Goal: Task Accomplishment & Management: Manage account settings

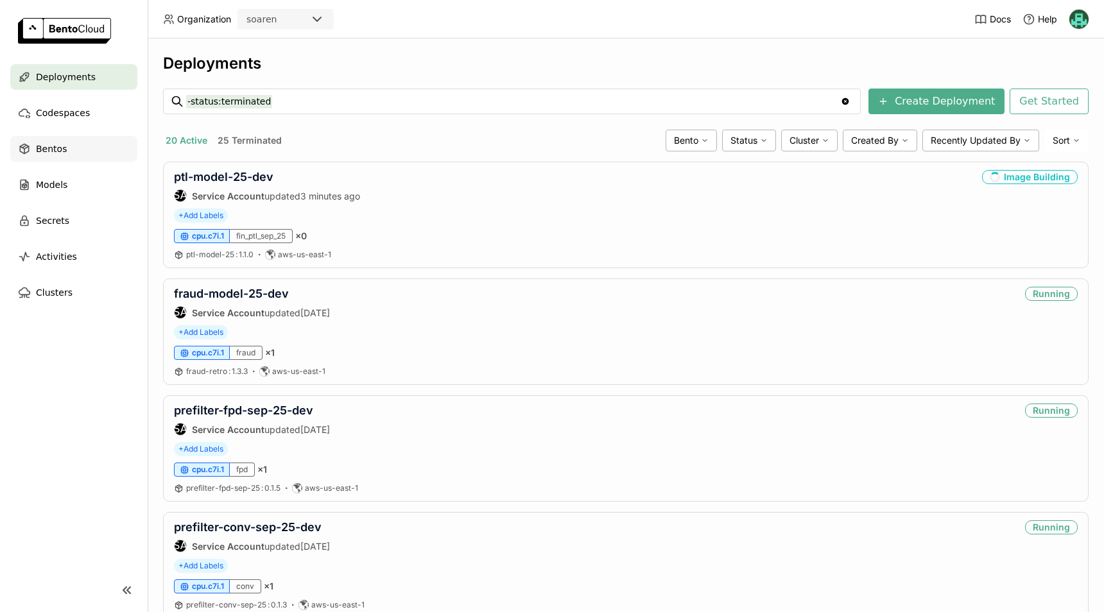
click at [55, 144] on span "Bentos" at bounding box center [51, 148] width 31 height 15
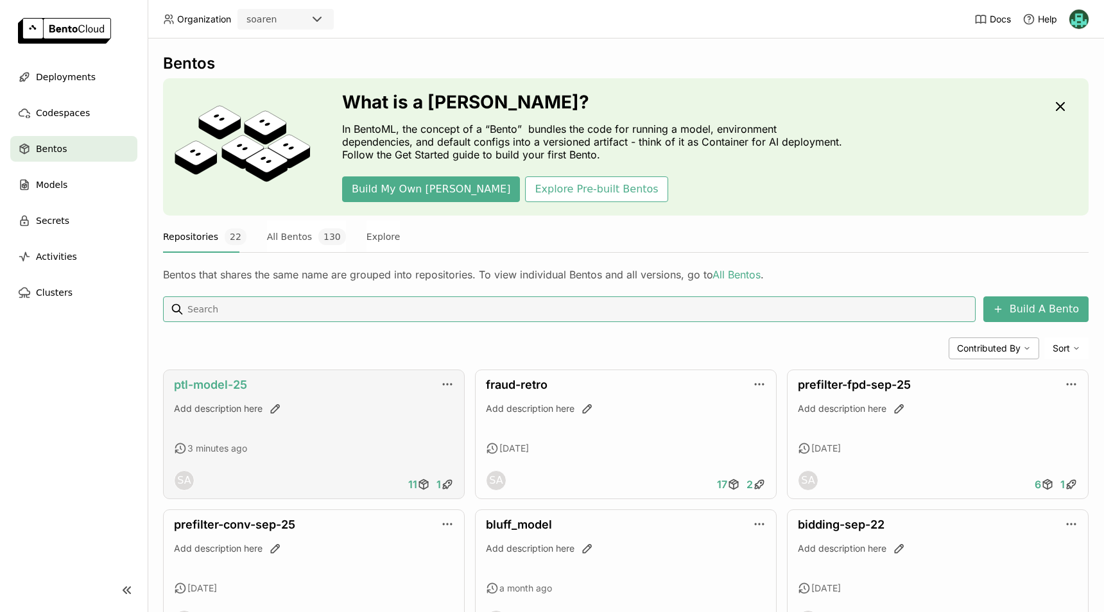
click at [239, 383] on link "ptl-model-25" at bounding box center [210, 384] width 73 height 13
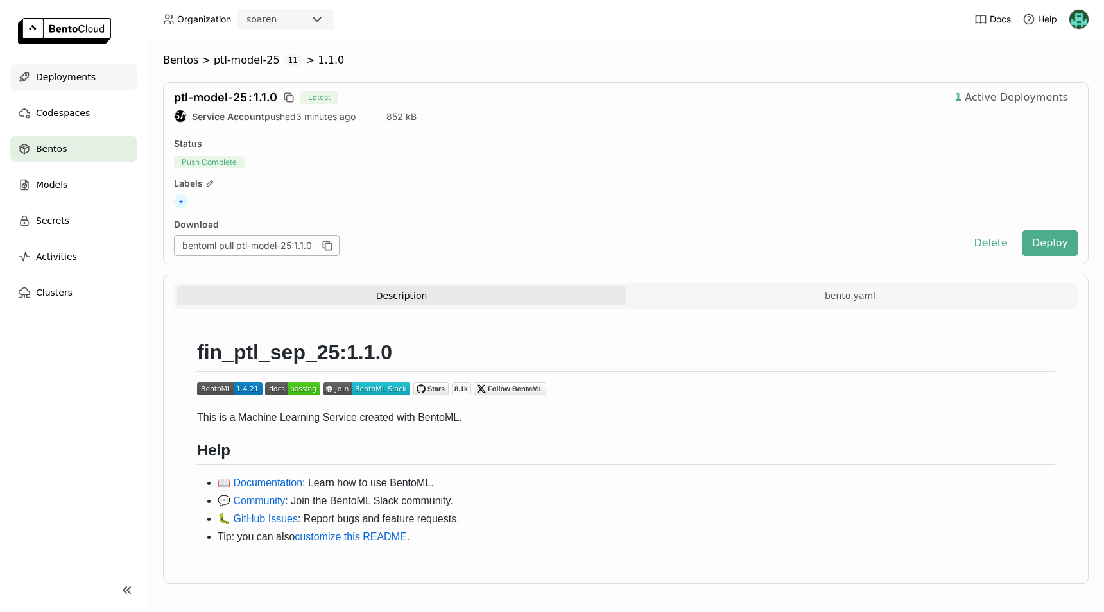
click at [71, 81] on span "Deployments" at bounding box center [66, 76] width 60 height 15
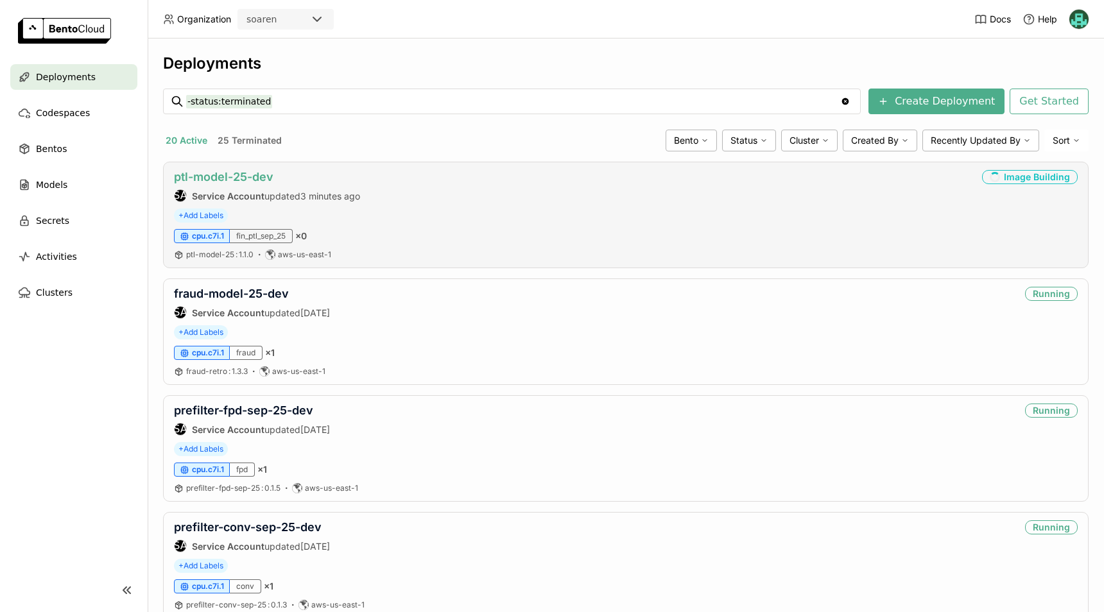
click at [250, 175] on link "ptl-model-25-dev" at bounding box center [224, 176] width 100 height 13
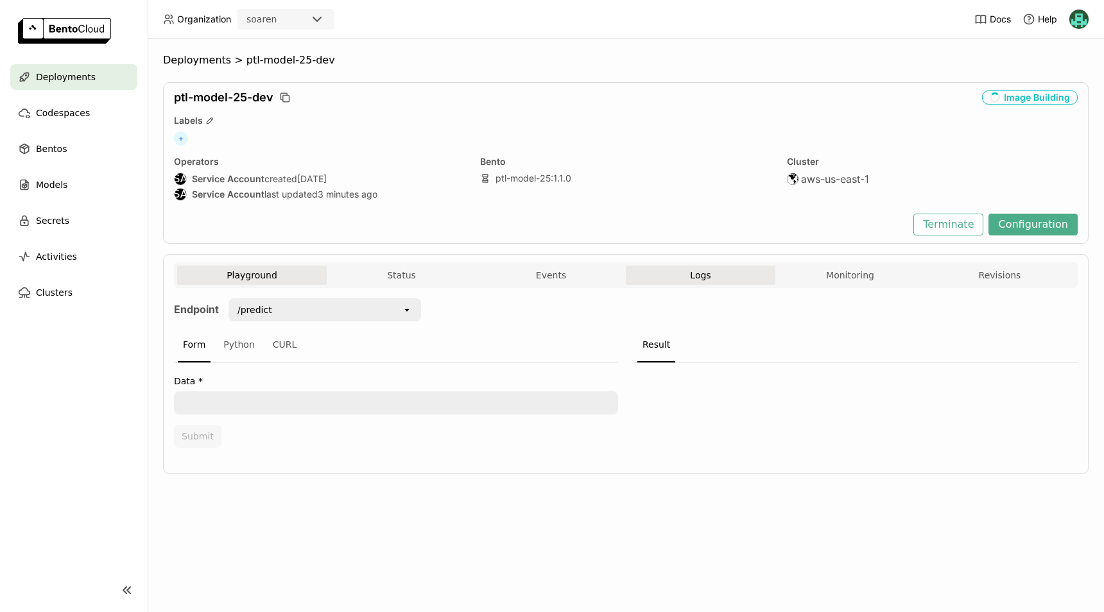
click at [693, 270] on span "Logs" at bounding box center [700, 276] width 21 height 12
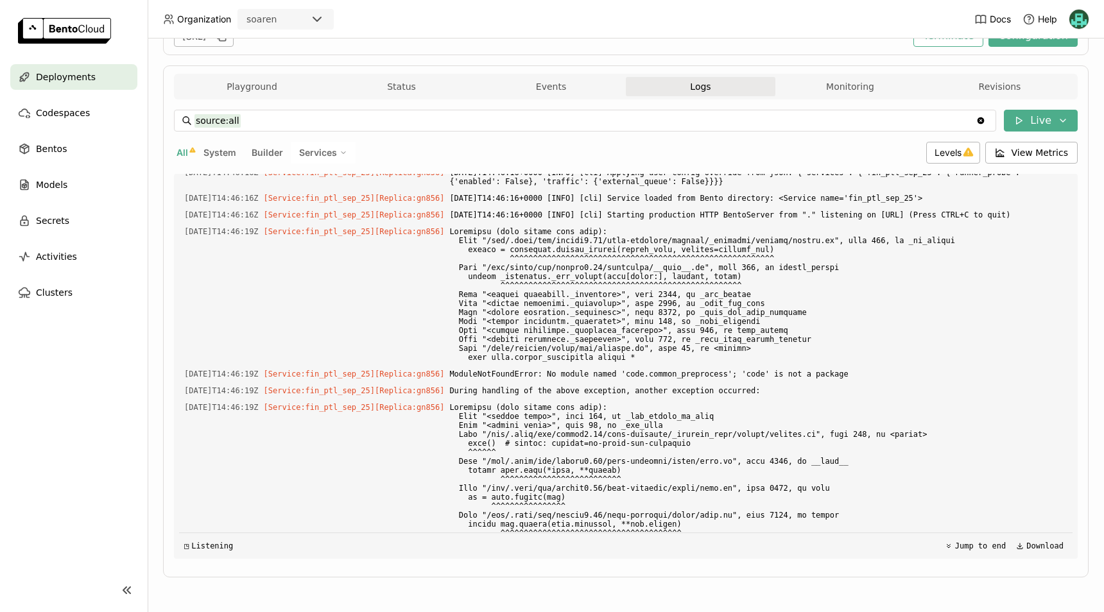
scroll to position [204, 0]
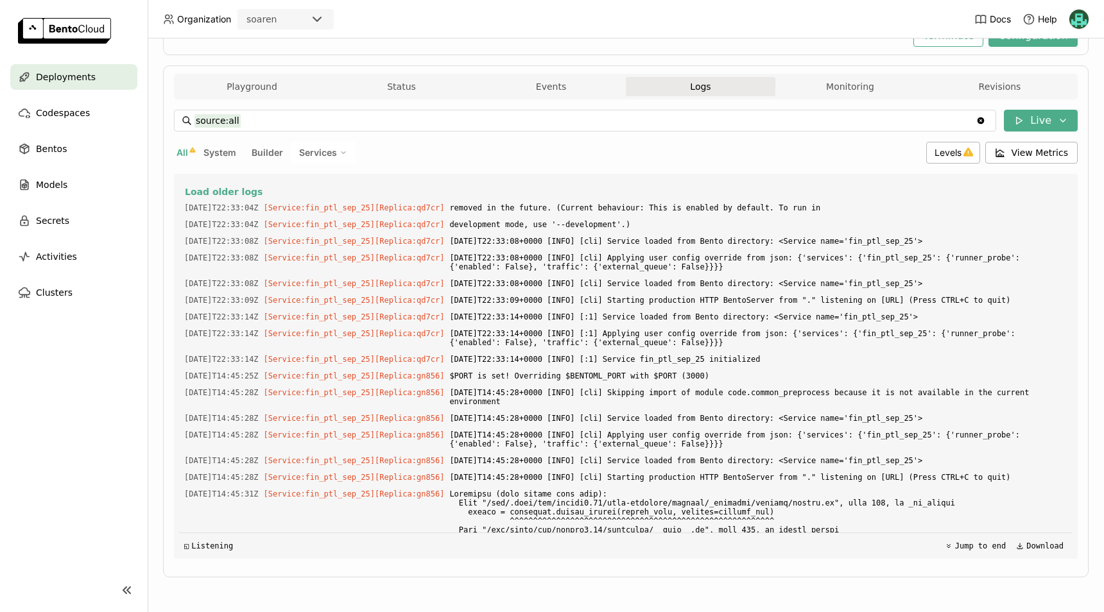
scroll to position [15972, 0]
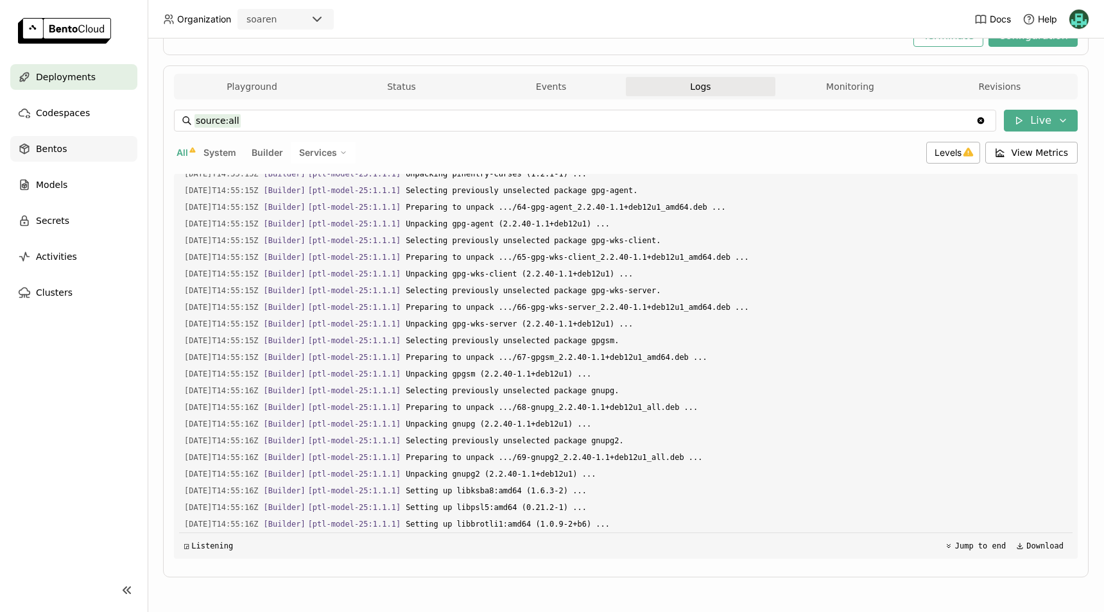
click at [55, 143] on span "Bentos" at bounding box center [51, 148] width 31 height 15
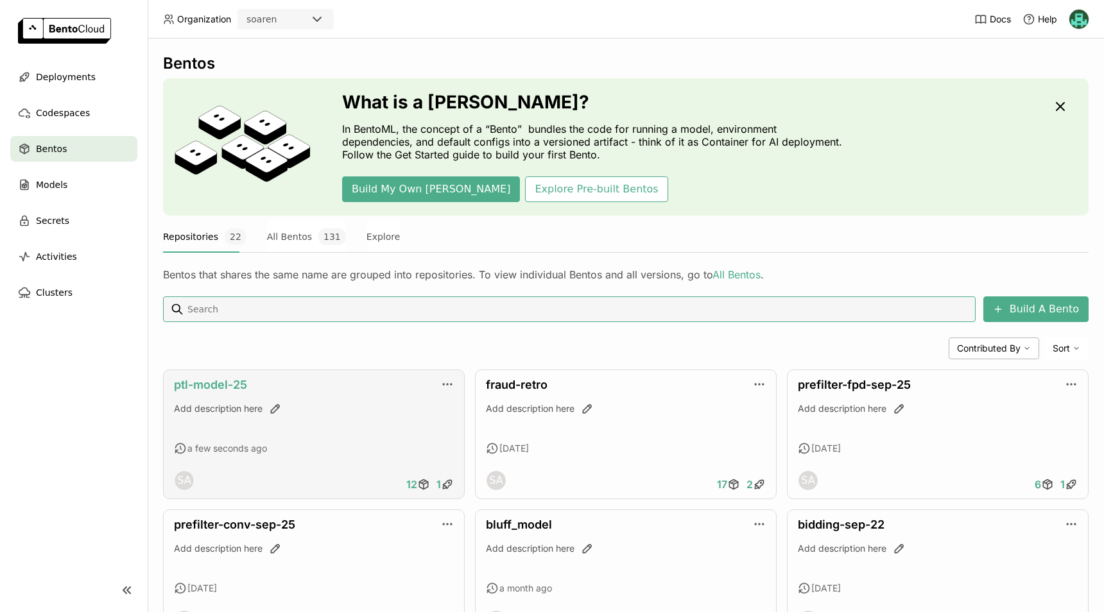
click at [233, 387] on link "ptl-model-25" at bounding box center [210, 384] width 73 height 13
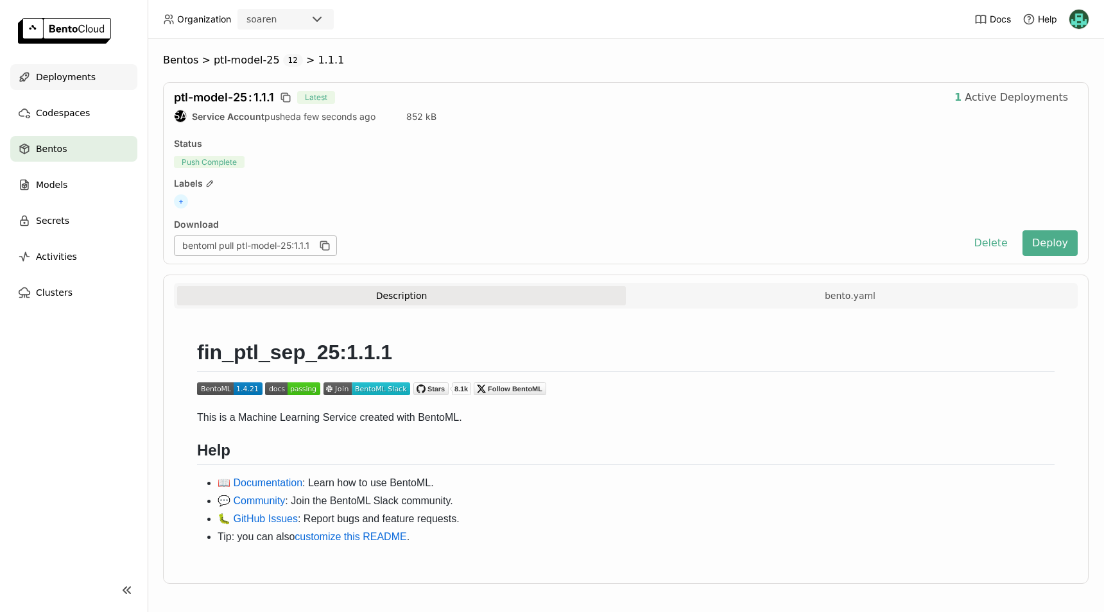
click at [63, 76] on span "Deployments" at bounding box center [66, 76] width 60 height 15
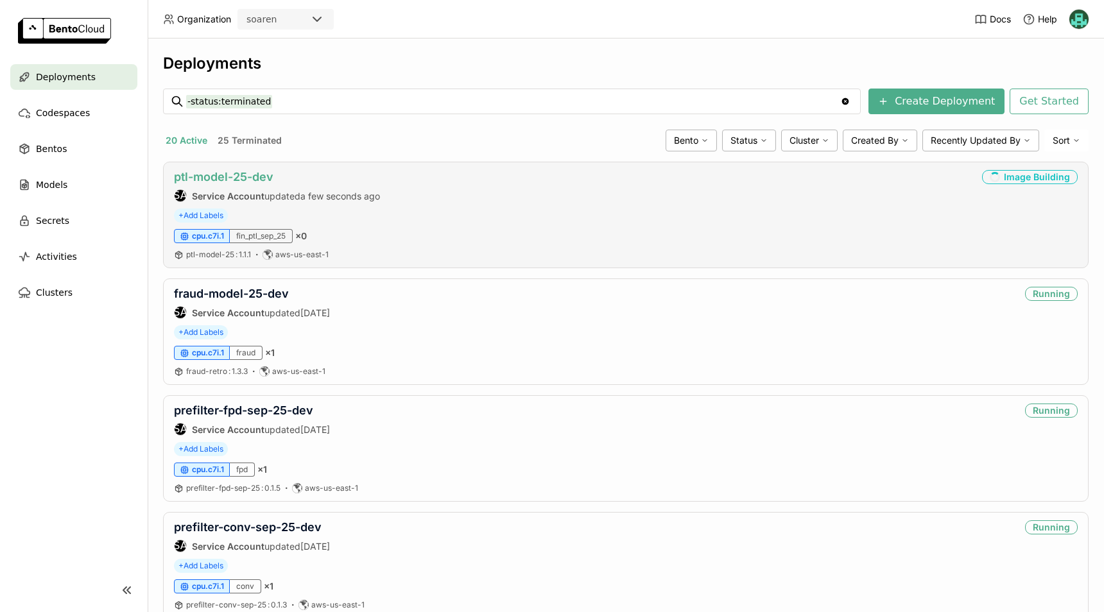
click at [221, 175] on link "ptl-model-25-dev" at bounding box center [224, 176] width 100 height 13
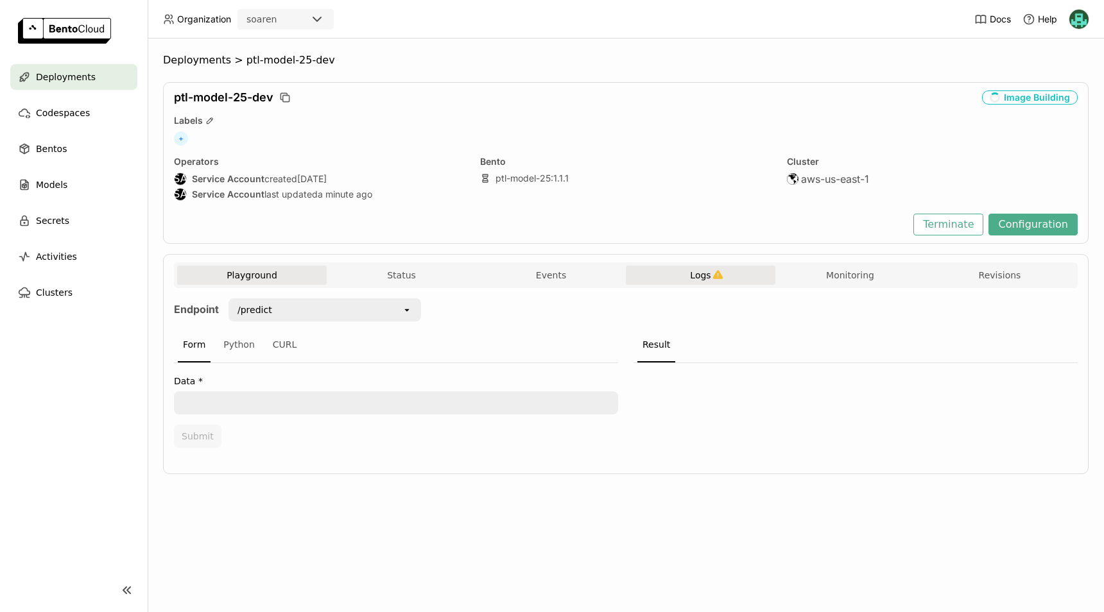
click at [713, 275] on icon "button" at bounding box center [718, 275] width 11 height 11
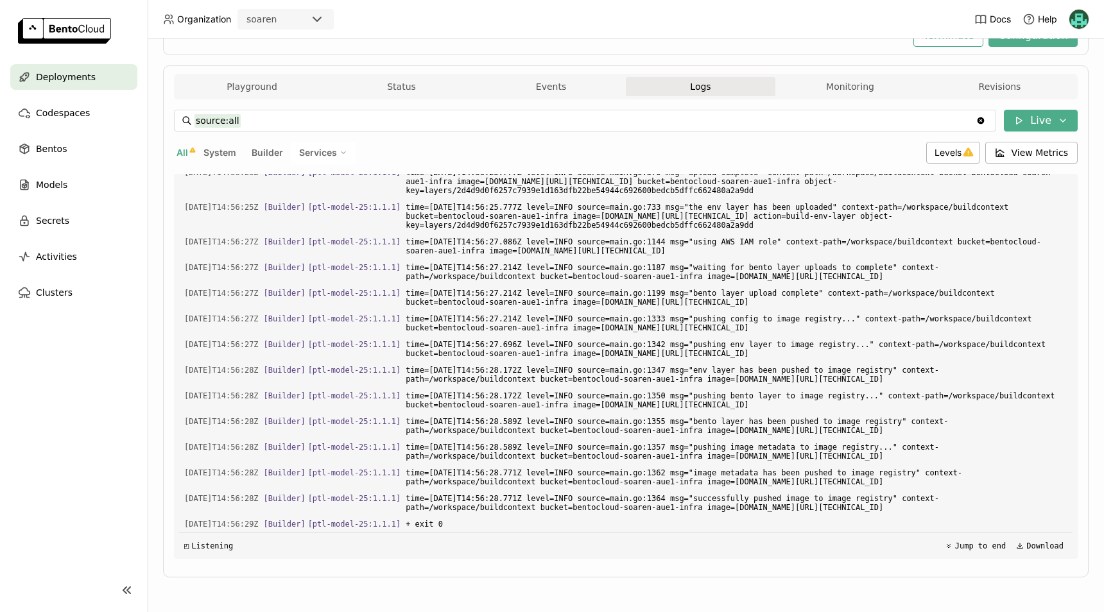
scroll to position [204, 0]
click at [961, 94] on button "Revisions" at bounding box center [1000, 86] width 150 height 19
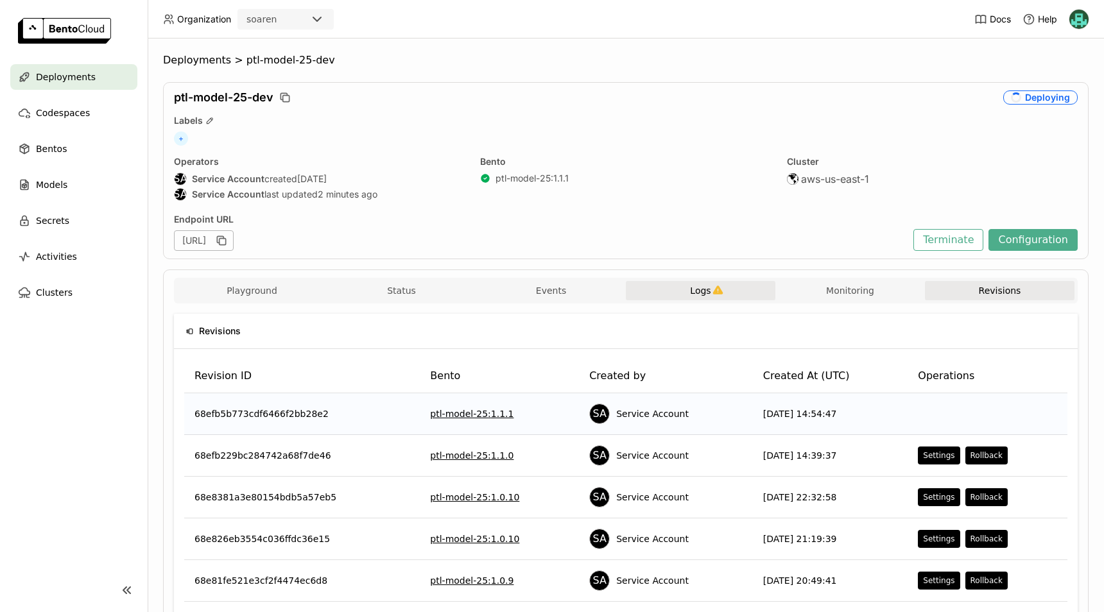
click at [674, 285] on button "Logs" at bounding box center [701, 290] width 150 height 19
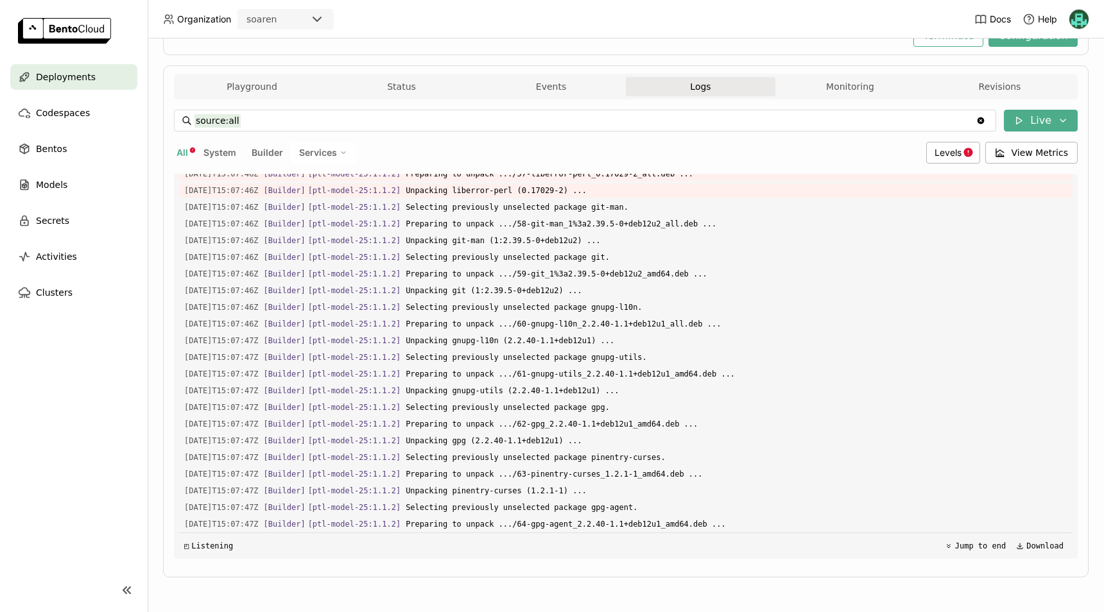
scroll to position [20436, 0]
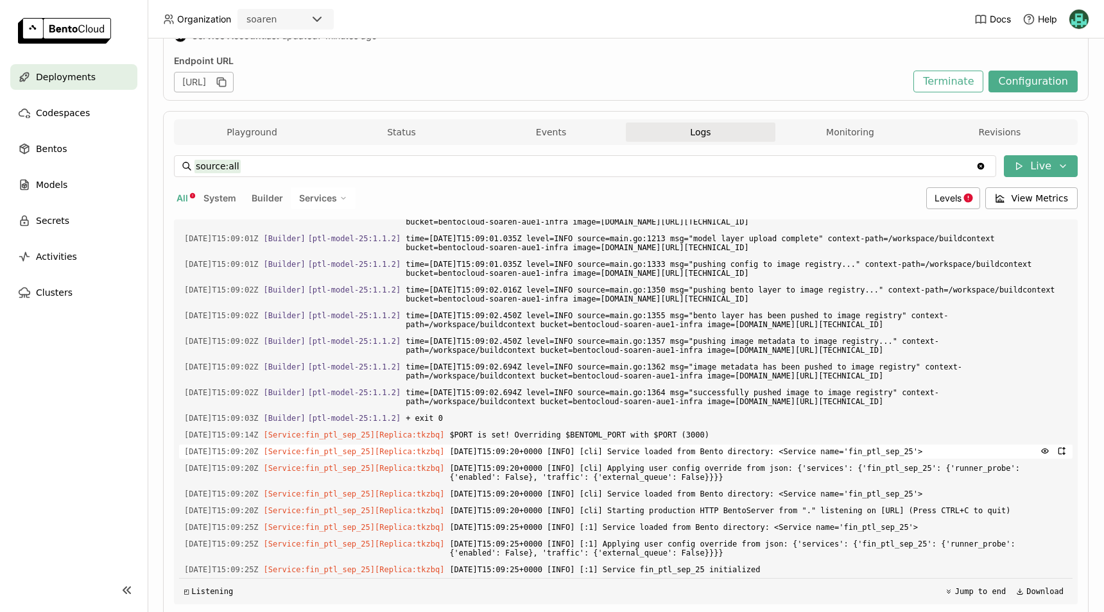
scroll to position [204, 0]
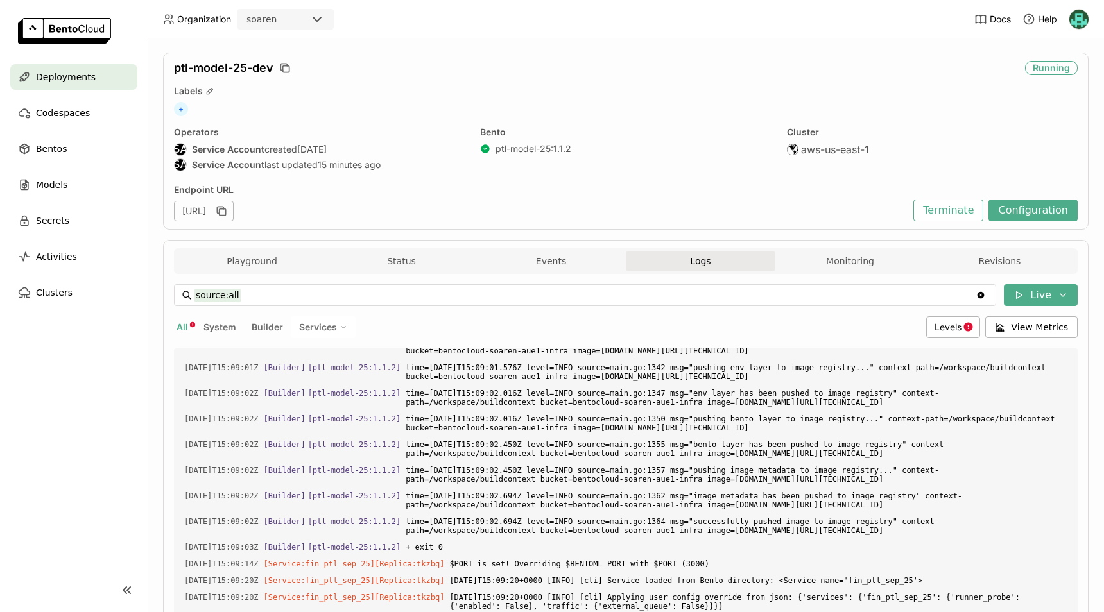
scroll to position [12, 0]
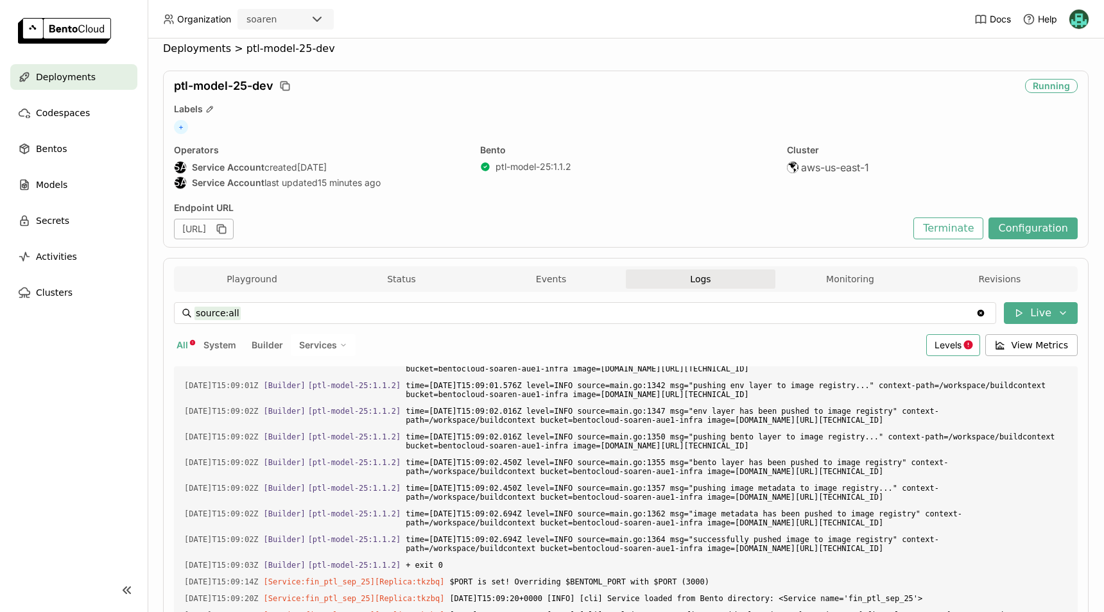
click at [942, 351] on span "Levels" at bounding box center [948, 346] width 27 height 12
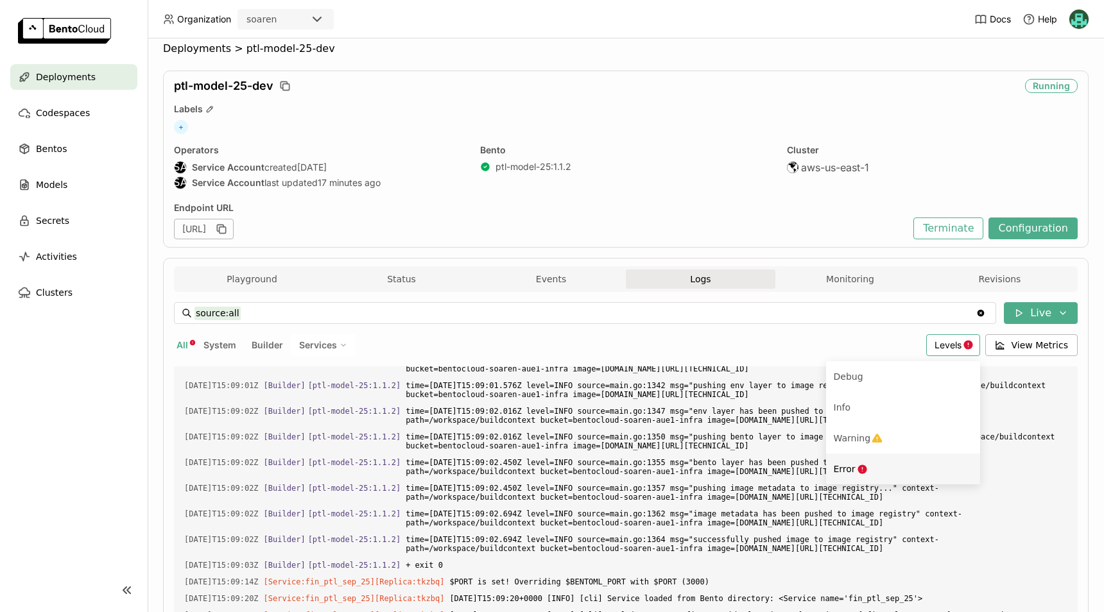
click at [883, 468] on div "Error" at bounding box center [903, 469] width 139 height 15
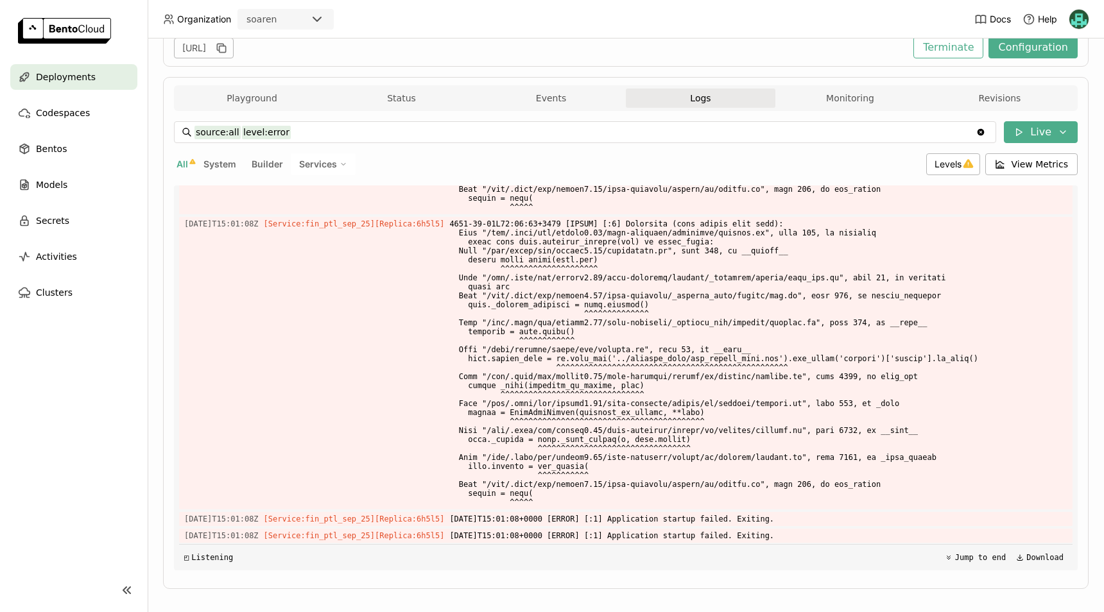
scroll to position [204, 0]
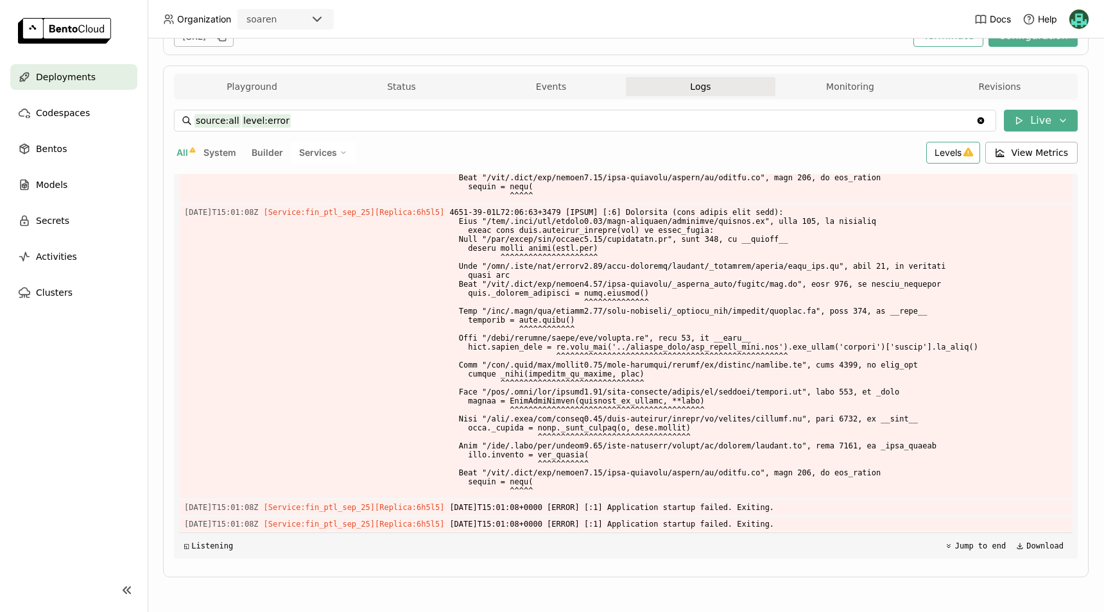
click at [946, 147] on span "Levels" at bounding box center [948, 152] width 27 height 11
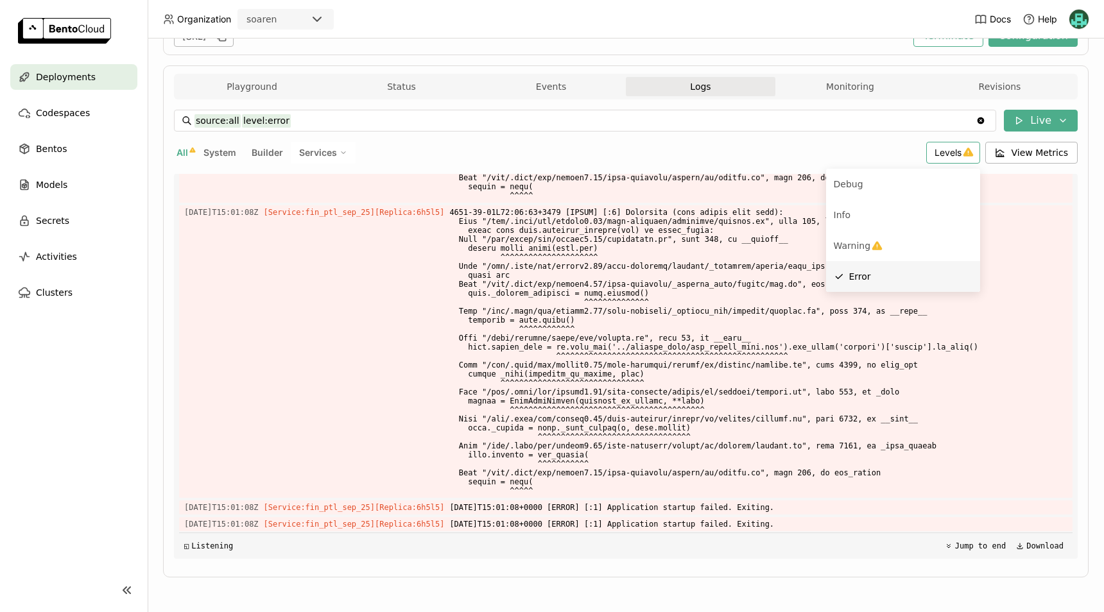
click at [853, 273] on span "Error" at bounding box center [860, 277] width 22 height 10
type input "source:all"
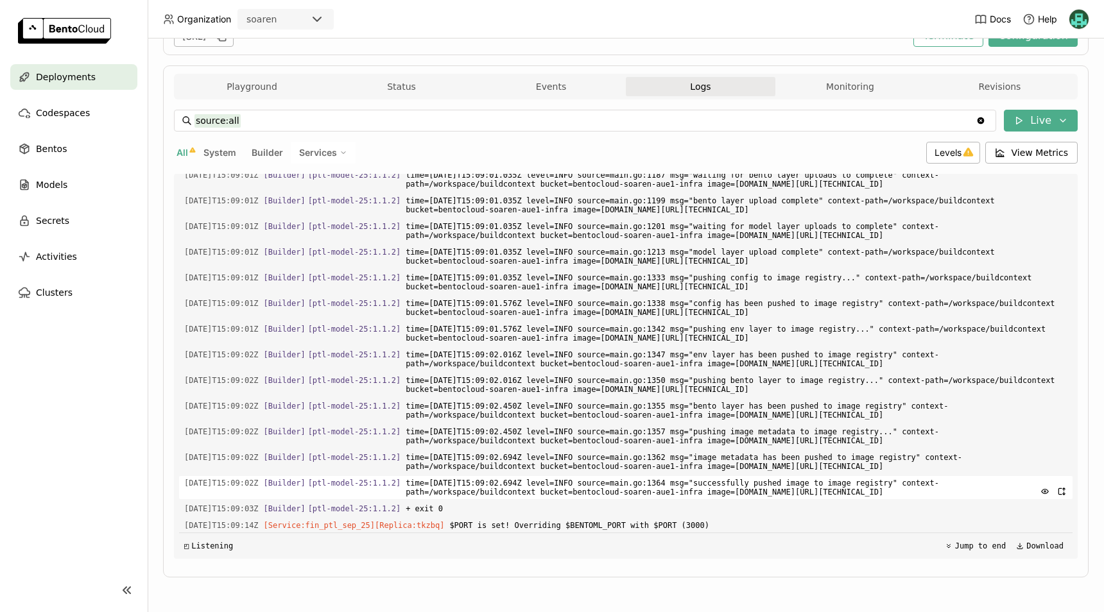
scroll to position [3517, 0]
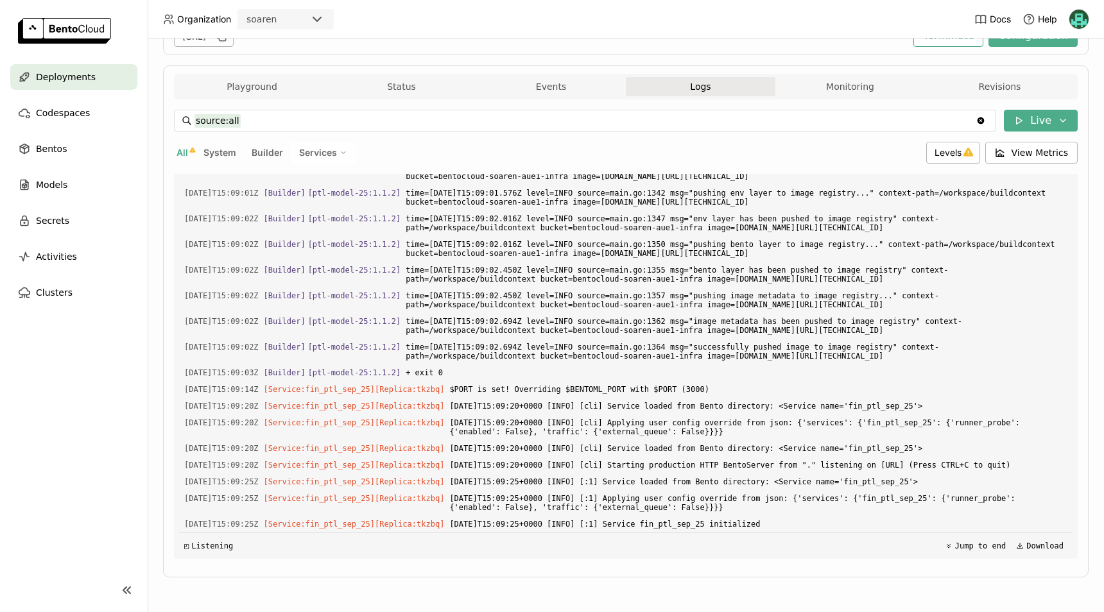
click at [159, 395] on div "Deployments > ptl-model-25-dev ptl-model-25-dev Running Labels + Operators SA S…" at bounding box center [626, 326] width 956 height 574
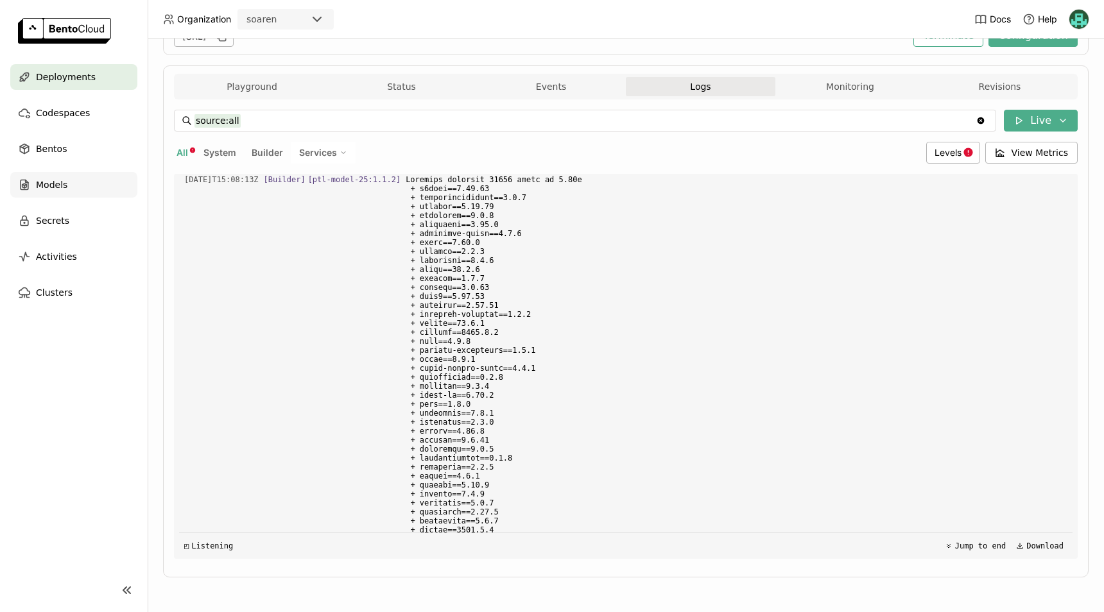
scroll to position [1848, 0]
click at [67, 144] on div "Bentos" at bounding box center [73, 149] width 127 height 26
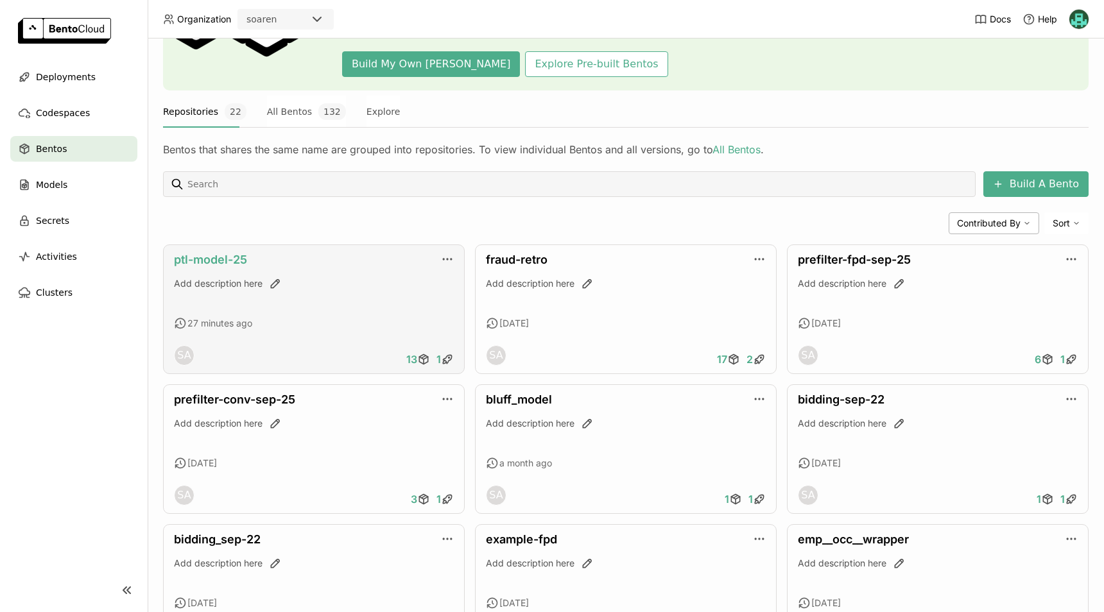
scroll to position [126, 0]
click at [230, 261] on link "ptl-model-25" at bounding box center [210, 258] width 73 height 13
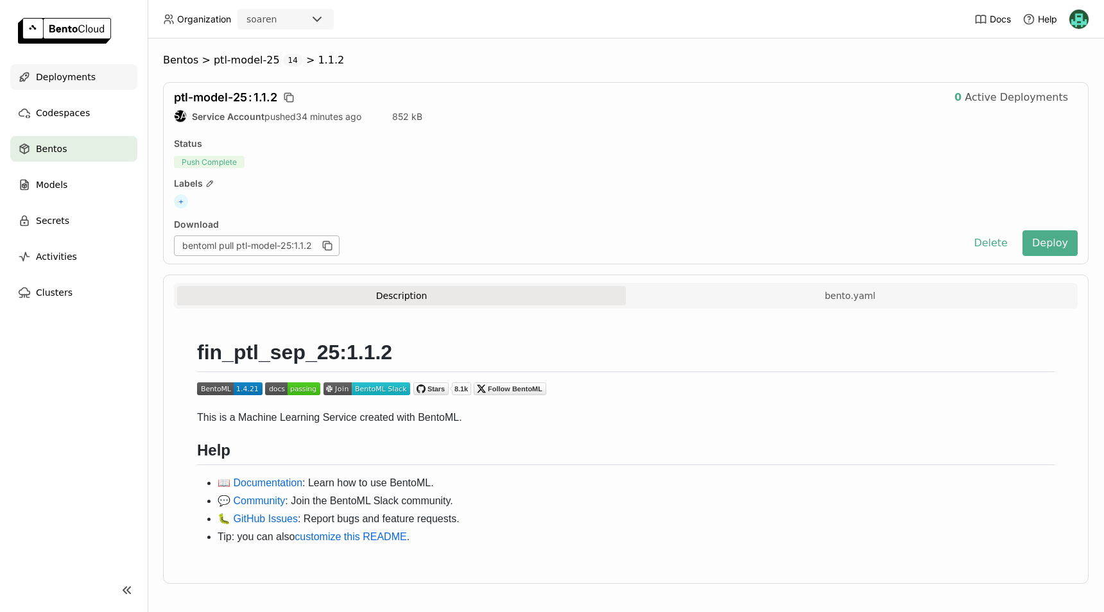
click at [70, 87] on div "Deployments" at bounding box center [73, 77] width 127 height 26
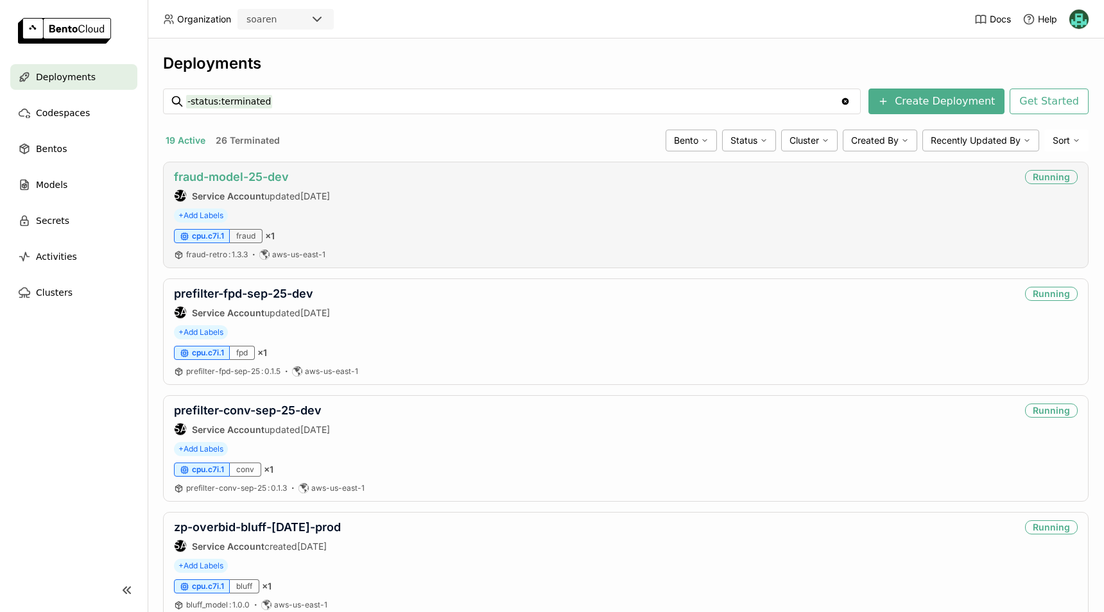
click at [266, 170] on link "fraud-model-25-dev" at bounding box center [231, 176] width 115 height 13
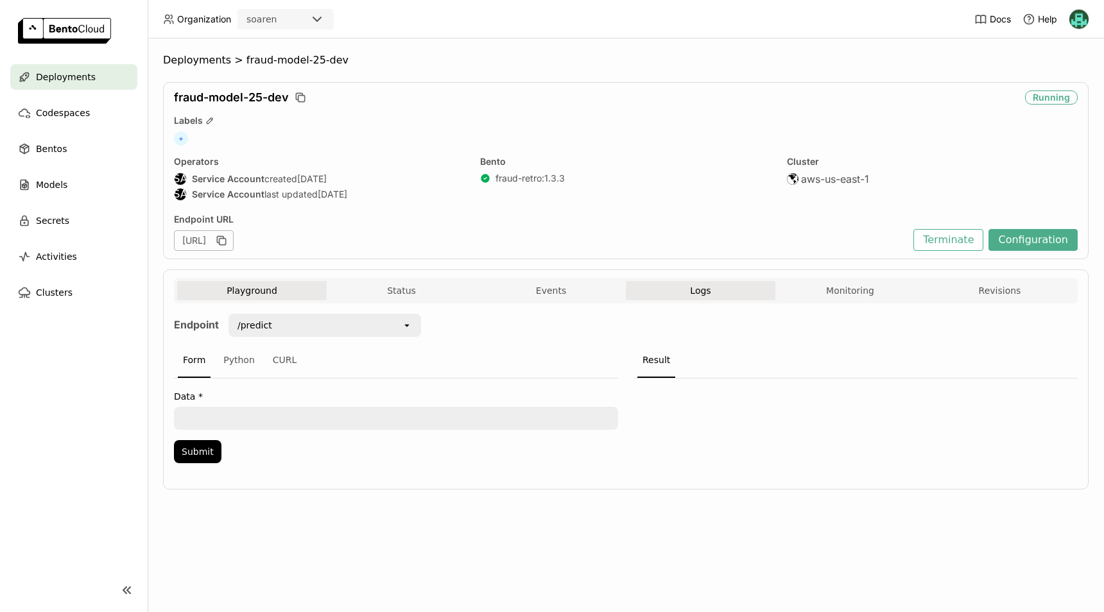
click at [711, 290] on button "Logs" at bounding box center [701, 290] width 150 height 19
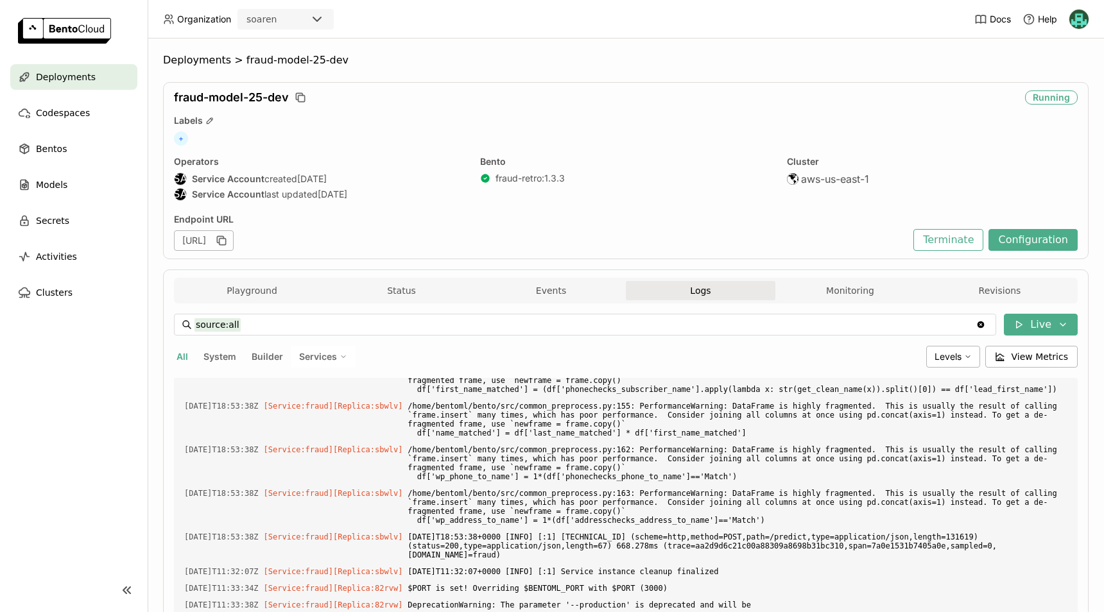
click at [44, 79] on span "Deployments" at bounding box center [66, 76] width 60 height 15
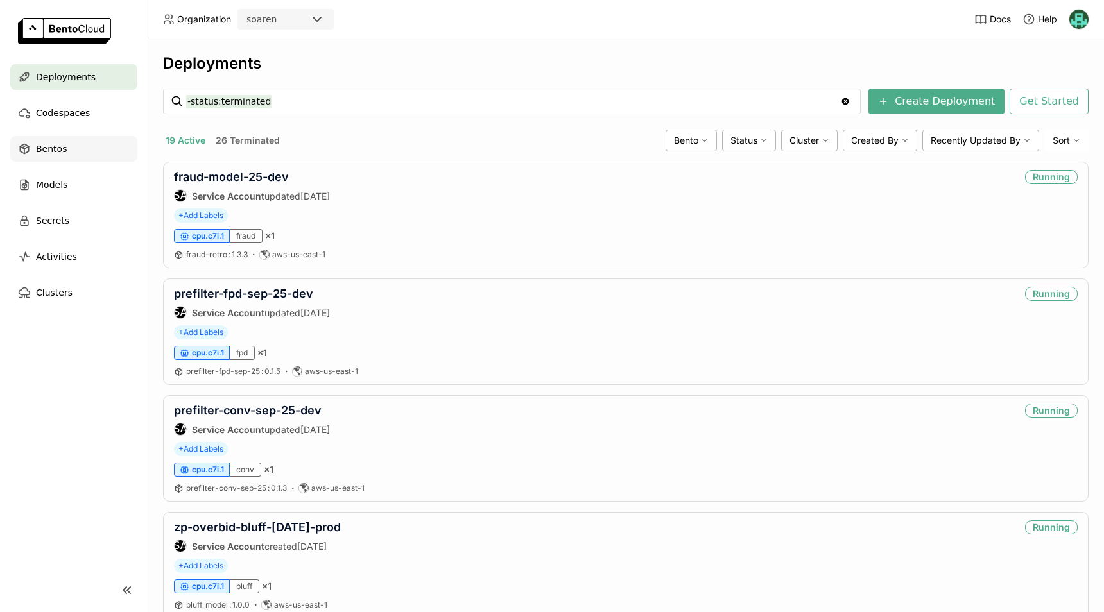
click at [46, 145] on span "Bentos" at bounding box center [51, 148] width 31 height 15
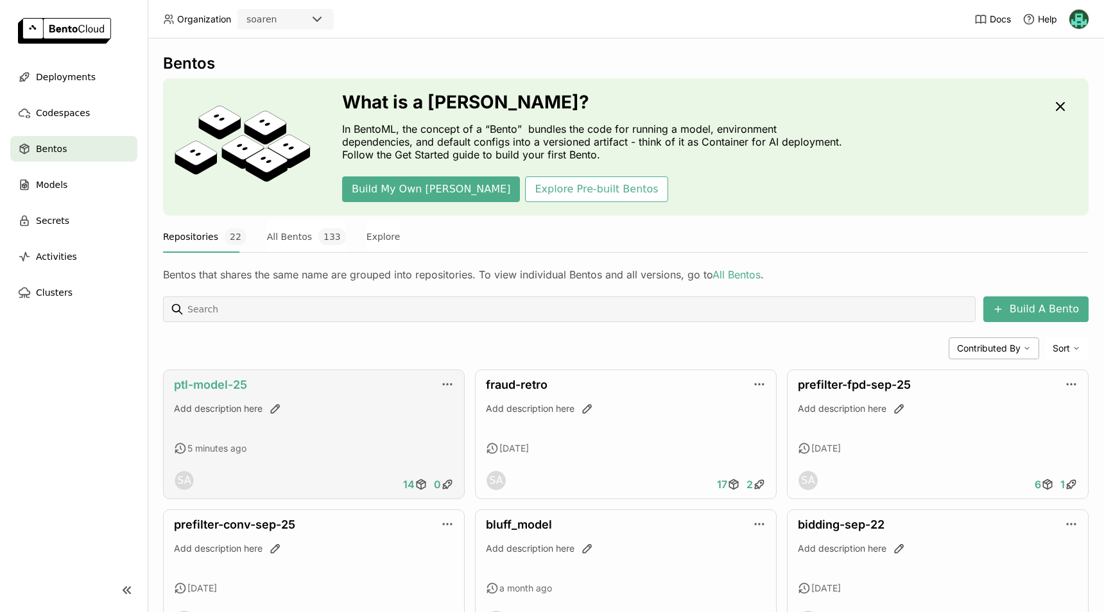
click at [205, 383] on link "ptl-model-25" at bounding box center [210, 384] width 73 height 13
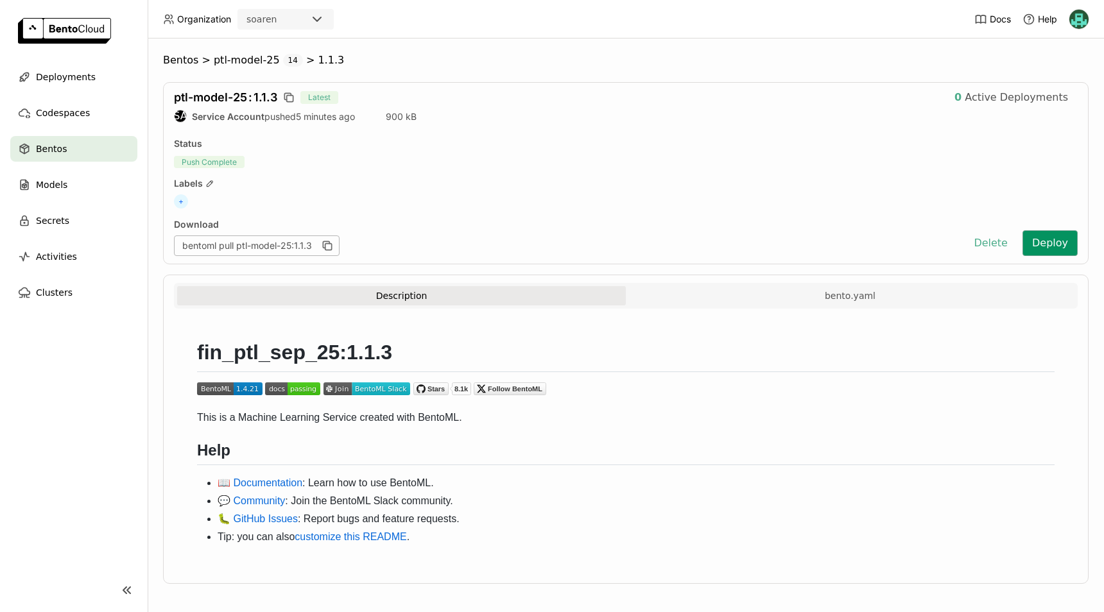
click at [1029, 245] on button "Deploy" at bounding box center [1050, 243] width 55 height 26
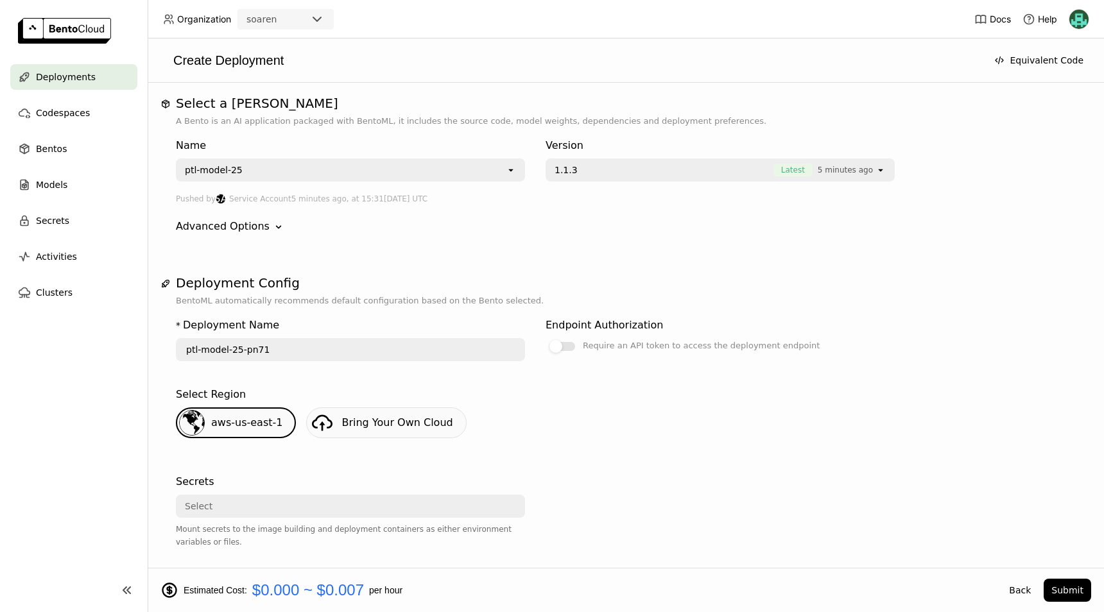
click at [635, 166] on span "1.1.3" at bounding box center [661, 170] width 212 height 13
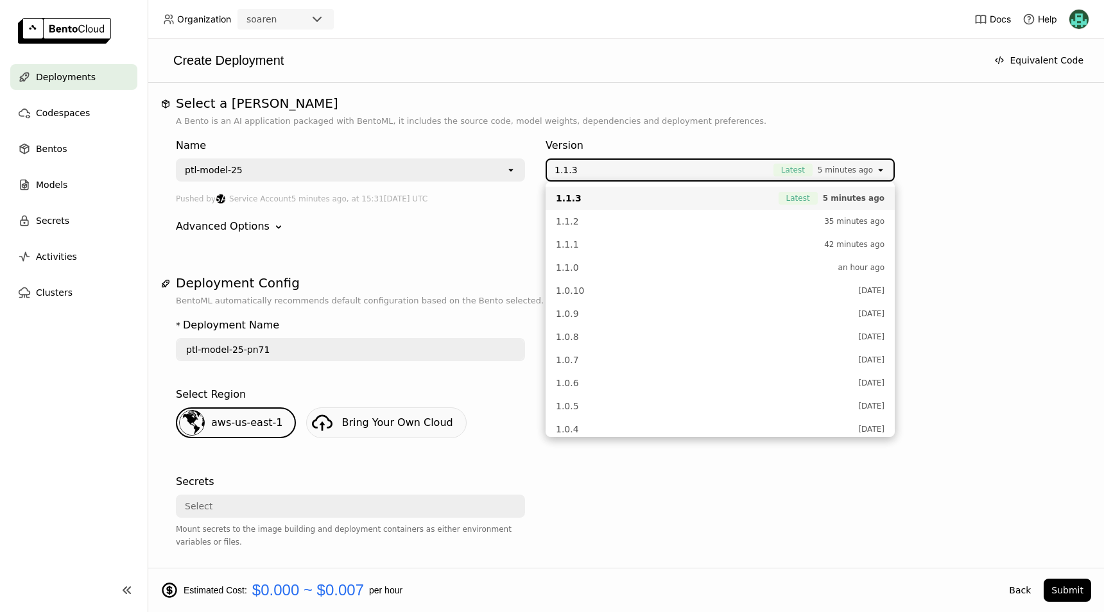
click at [971, 200] on div "Pushed by SA Service Account 5 minutes ago, at 15:31, Oct 15, 2025 UTC" at bounding box center [626, 199] width 900 height 14
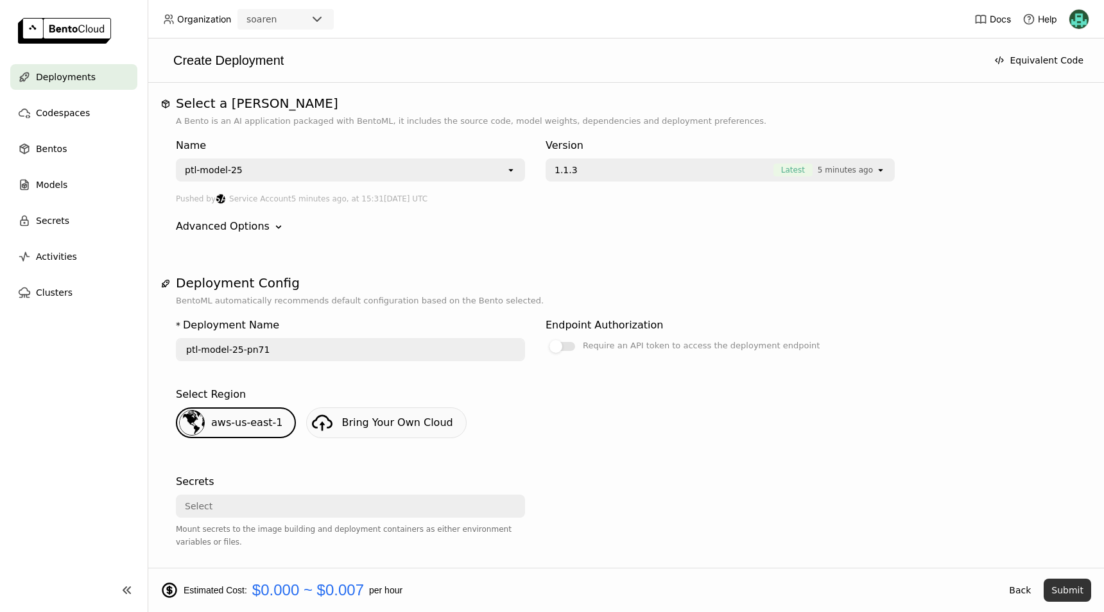
click at [1072, 587] on button "Submit" at bounding box center [1068, 590] width 48 height 23
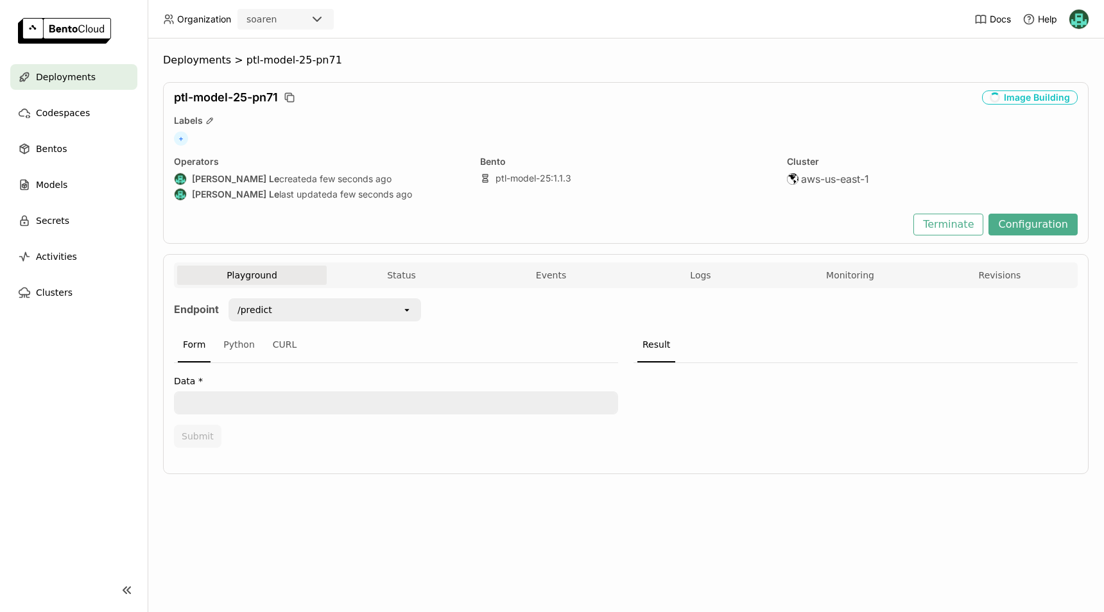
click at [68, 79] on span "Deployments" at bounding box center [66, 76] width 60 height 15
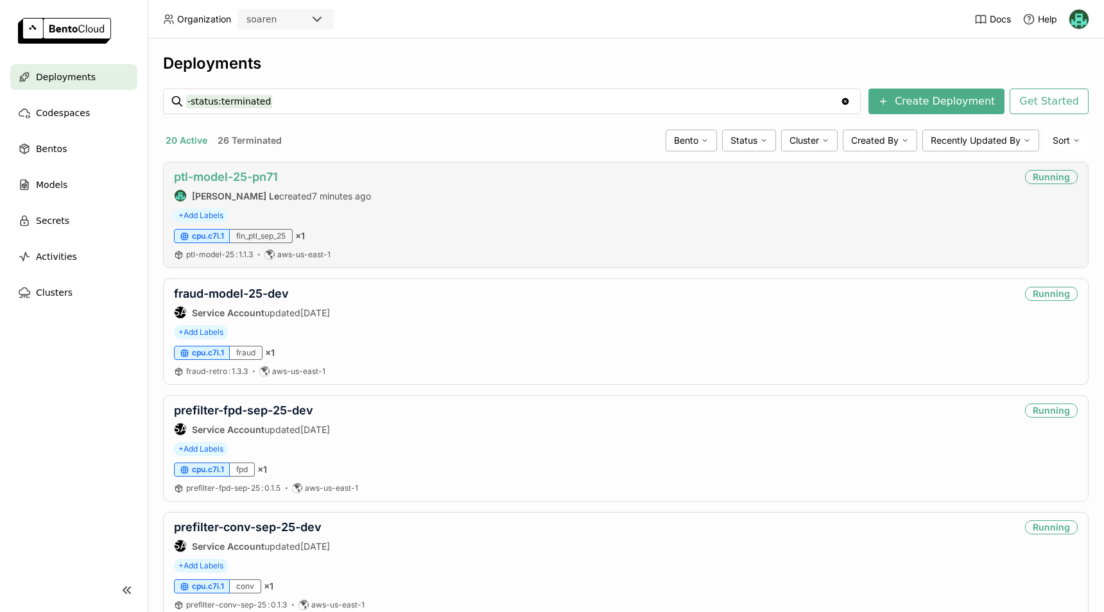
click at [233, 178] on link "ptl-model-25-pn71" at bounding box center [226, 176] width 104 height 13
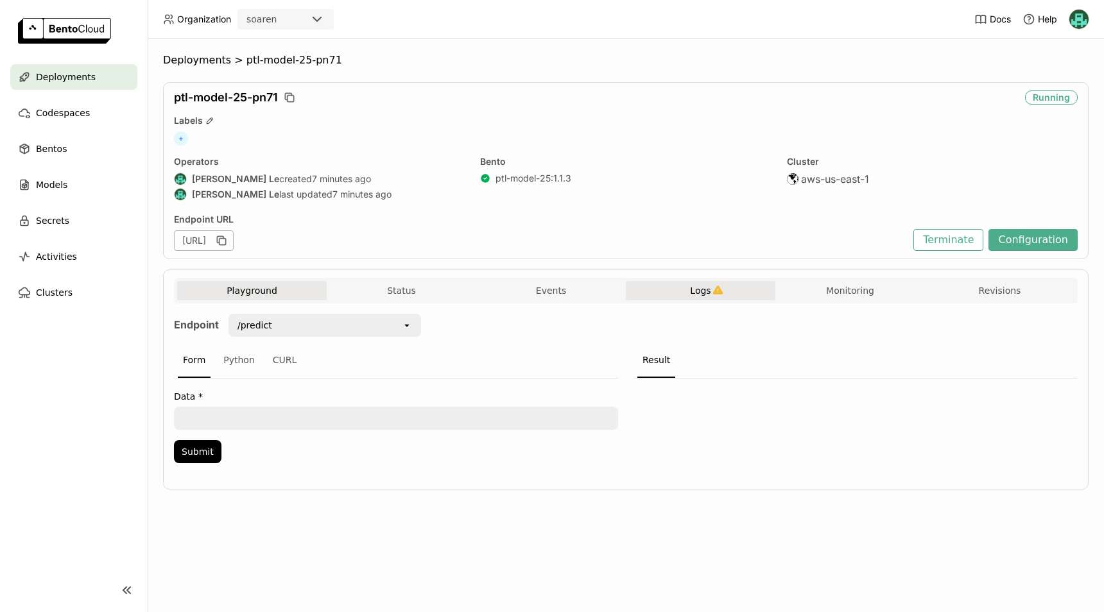
click at [702, 291] on span "Logs" at bounding box center [700, 291] width 21 height 12
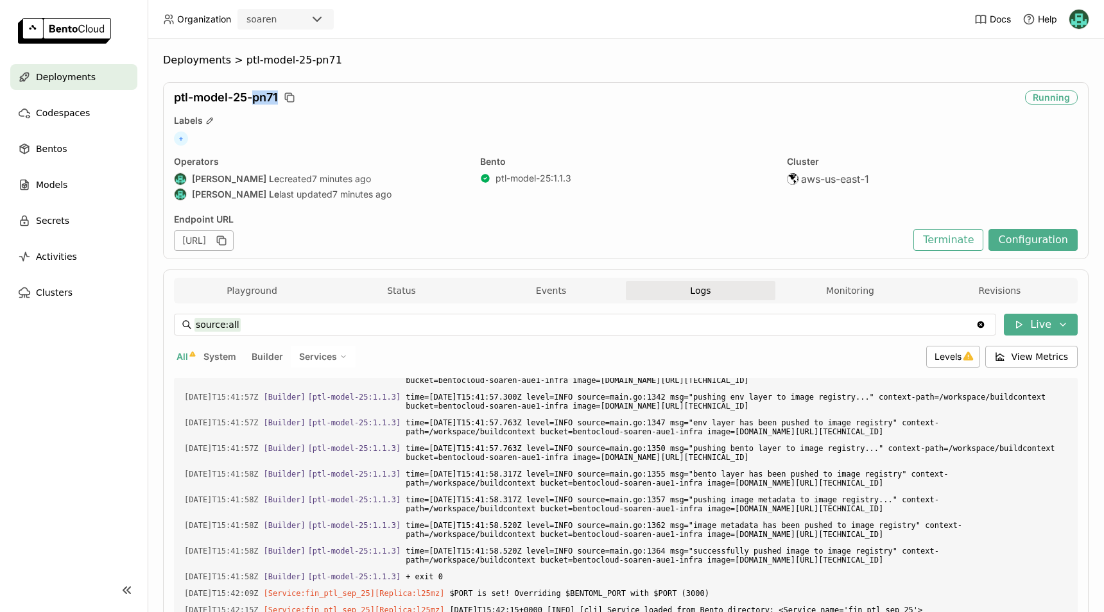
drag, startPoint x: 255, startPoint y: 99, endPoint x: 279, endPoint y: 98, distance: 23.1
click at [278, 98] on span "ptl-model-25-pn71" at bounding box center [226, 98] width 104 height 14
copy span "pn71"
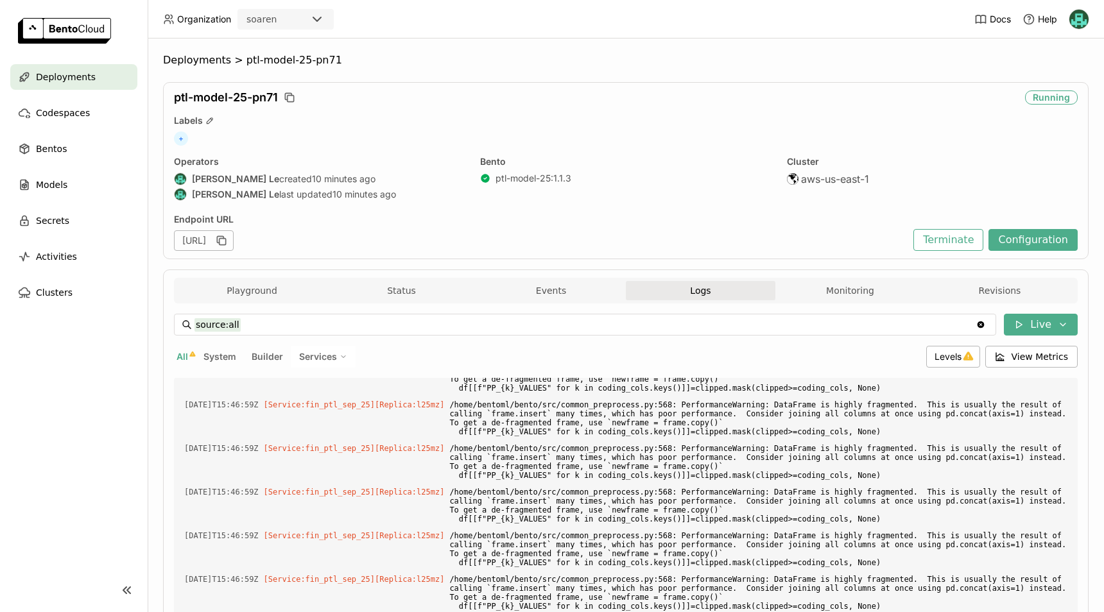
click at [214, 97] on span "ptl-model-25-pn71" at bounding box center [226, 98] width 104 height 14
click at [255, 64] on span "ptl-model-25-pn71" at bounding box center [295, 60] width 96 height 13
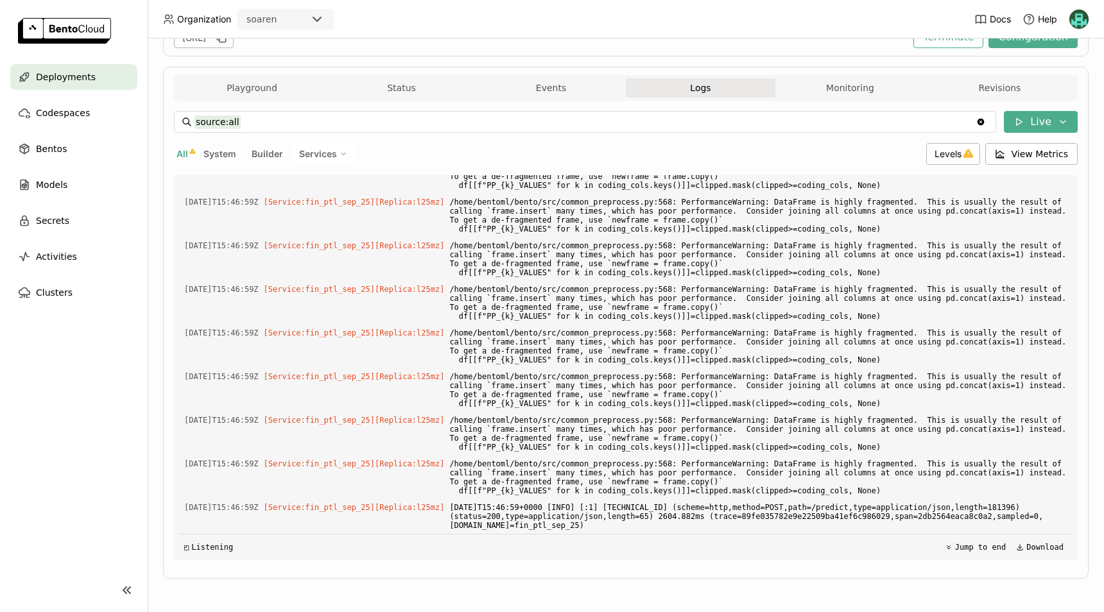
scroll to position [204, 0]
click at [60, 82] on span "Deployments" at bounding box center [66, 76] width 60 height 15
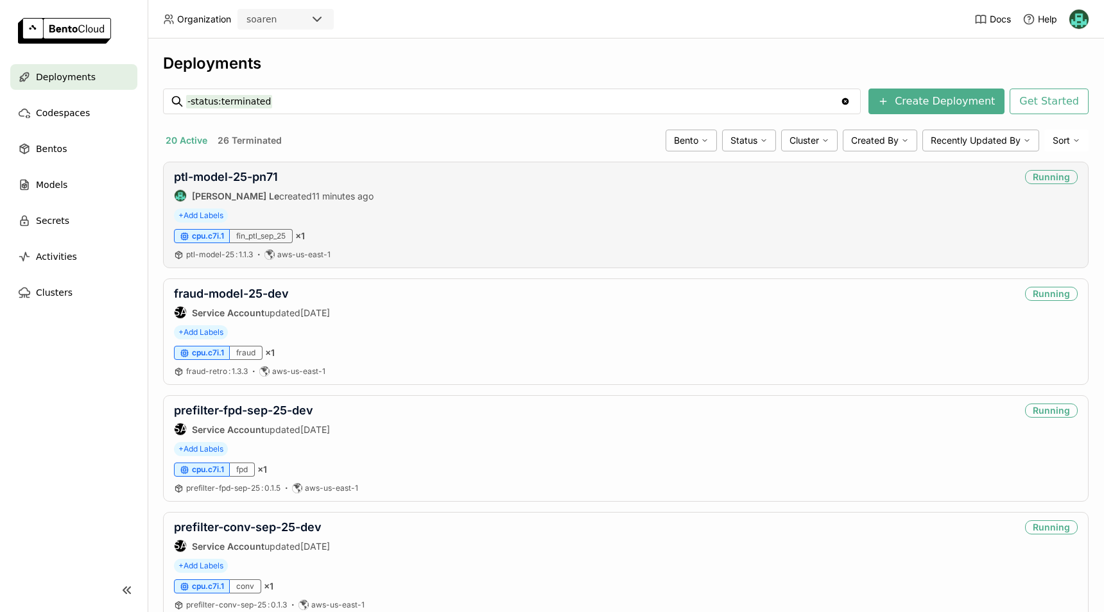
click at [248, 239] on div "fin_ptl_sep_25" at bounding box center [261, 236] width 63 height 14
click at [1010, 174] on div "Scaled to Zero" at bounding box center [1038, 177] width 80 height 14
click at [225, 182] on link "ptl-model-25-pn71" at bounding box center [226, 176] width 104 height 13
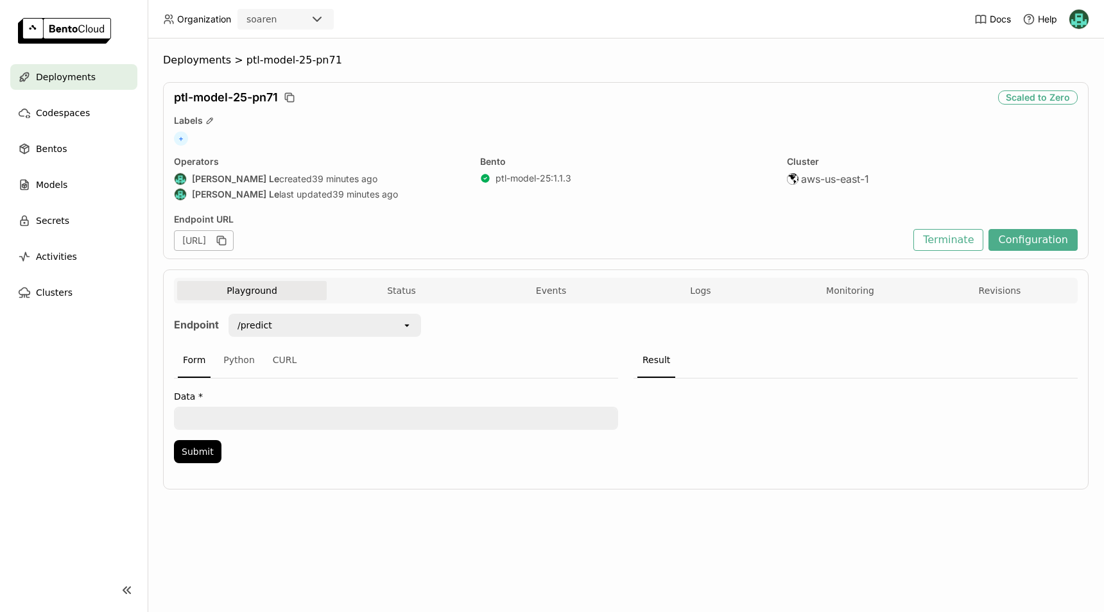
click at [1052, 207] on div "ptl-model-25-pn71 Scaled to Zero Labels + Operators [PERSON_NAME] Le created 39…" at bounding box center [626, 170] width 926 height 177
click at [1039, 234] on button "Configuration" at bounding box center [1033, 240] width 89 height 22
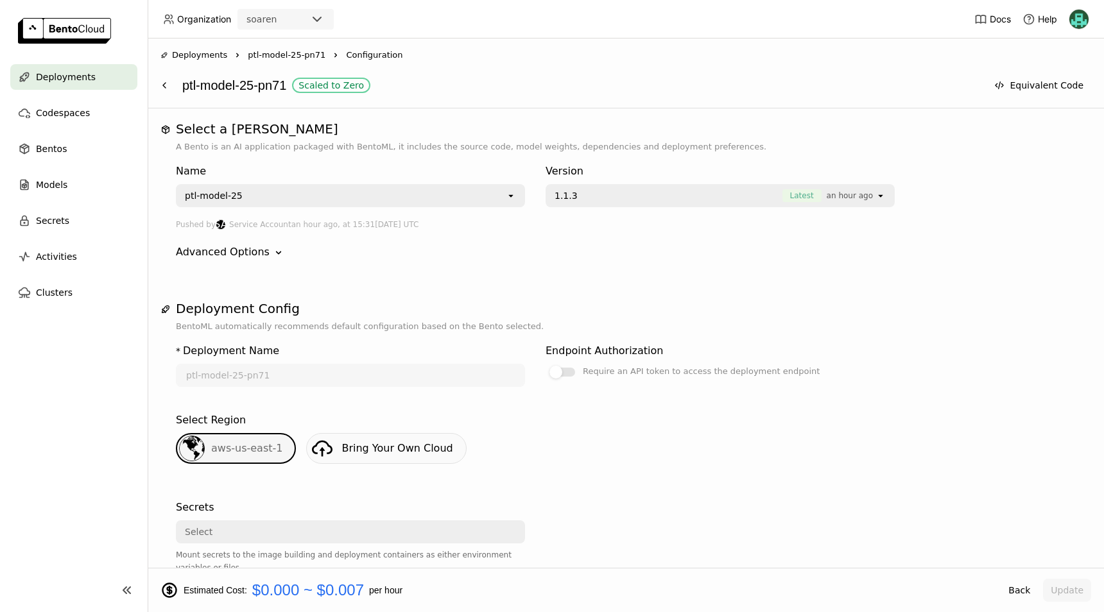
click at [336, 85] on div "Scaled to Zero" at bounding box center [331, 85] width 65 height 10
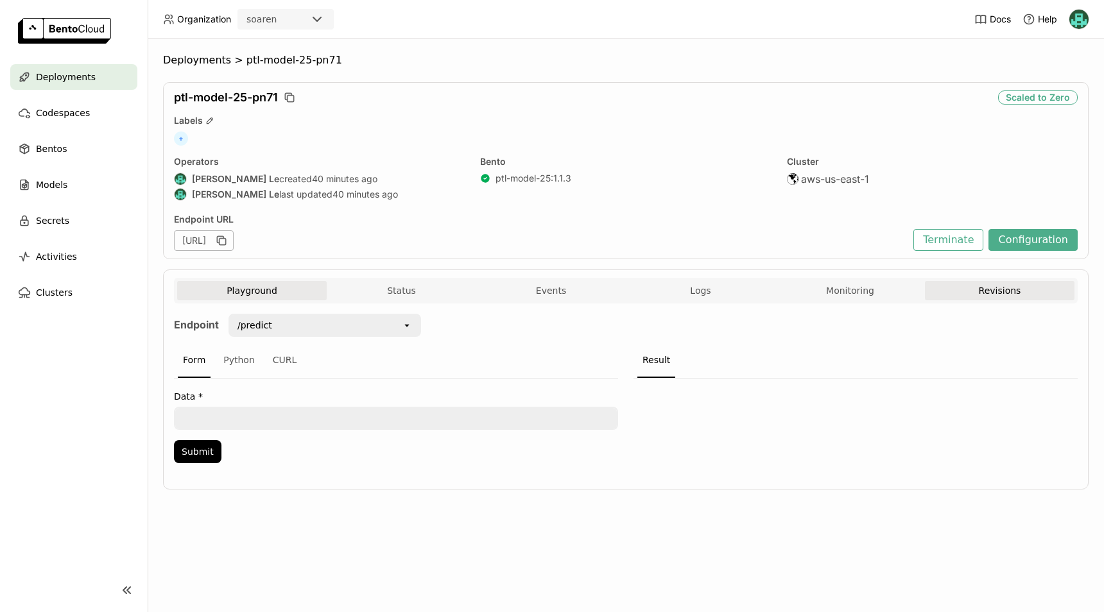
click at [1006, 295] on button "Revisions" at bounding box center [1000, 290] width 150 height 19
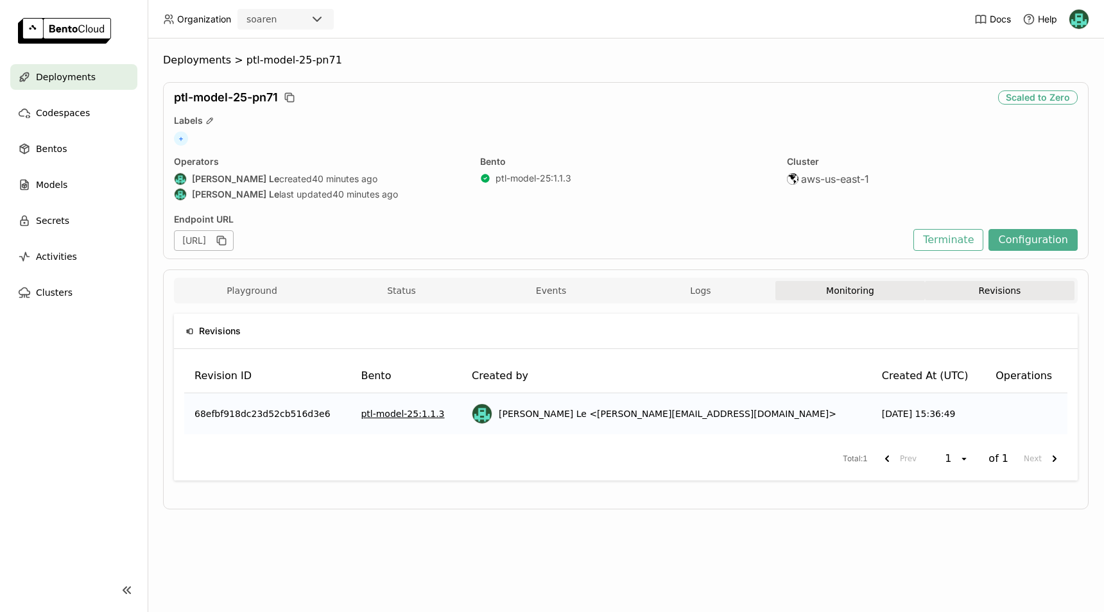
click at [867, 287] on button "Monitoring" at bounding box center [850, 290] width 150 height 19
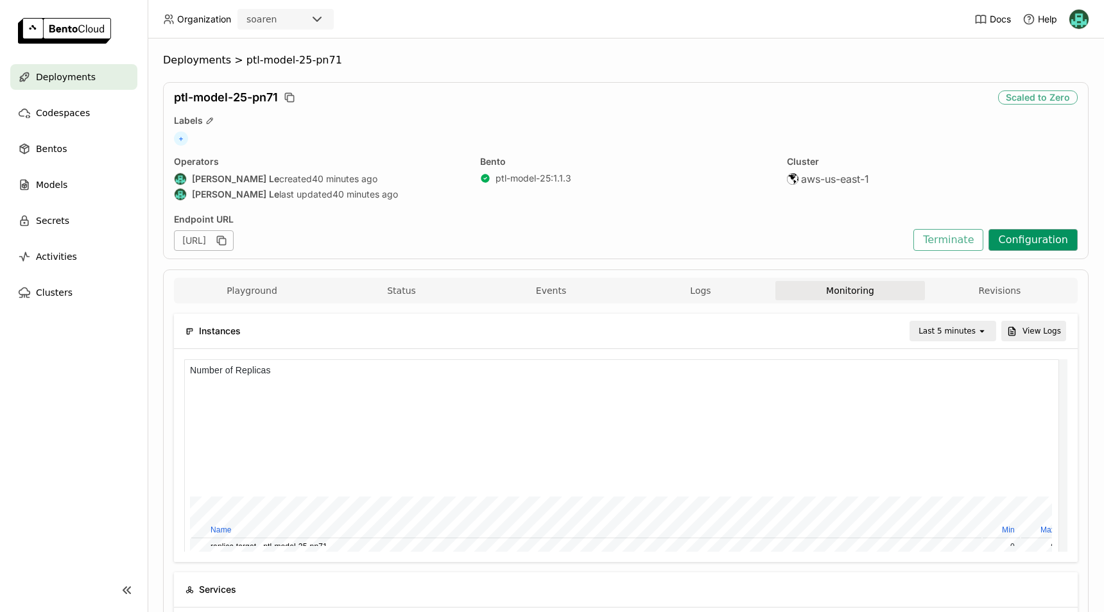
click at [1037, 241] on button "Configuration" at bounding box center [1033, 240] width 89 height 22
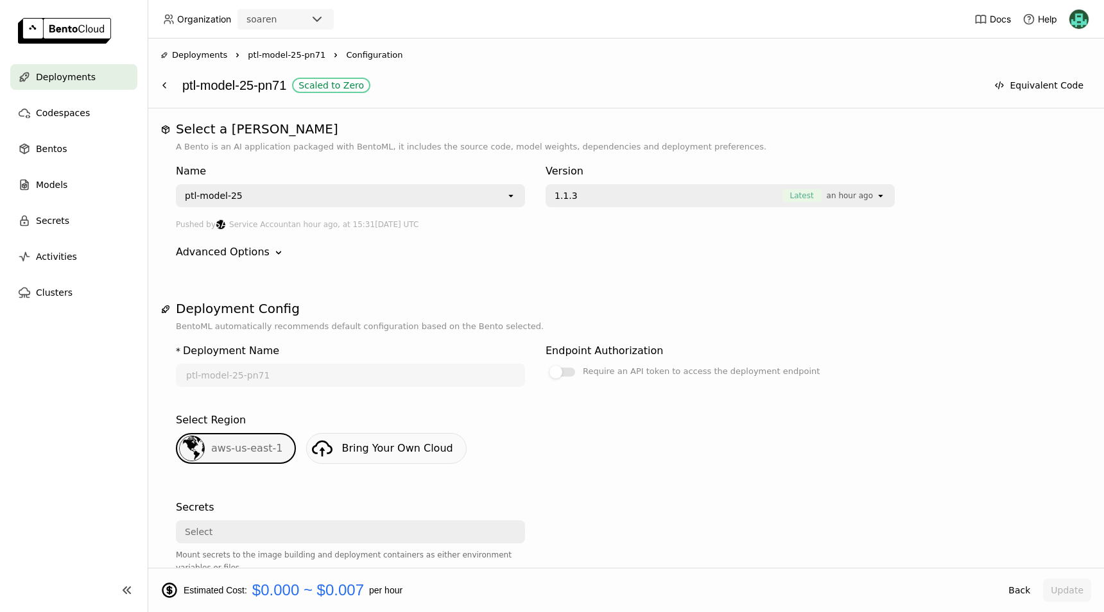
click at [947, 302] on h1 "Deployment Config" at bounding box center [626, 308] width 900 height 15
click at [864, 198] on span "an hour ago" at bounding box center [850, 195] width 46 height 13
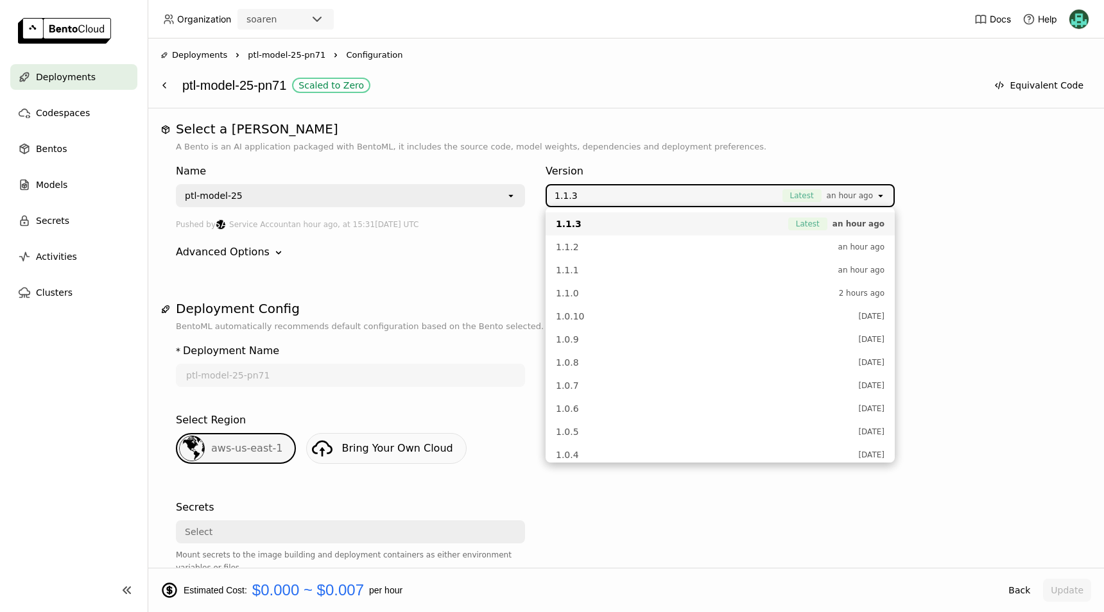
click at [942, 192] on div "Name ptl-model-25 open Version 1.1.3 Latest an hour ago open" at bounding box center [626, 183] width 900 height 49
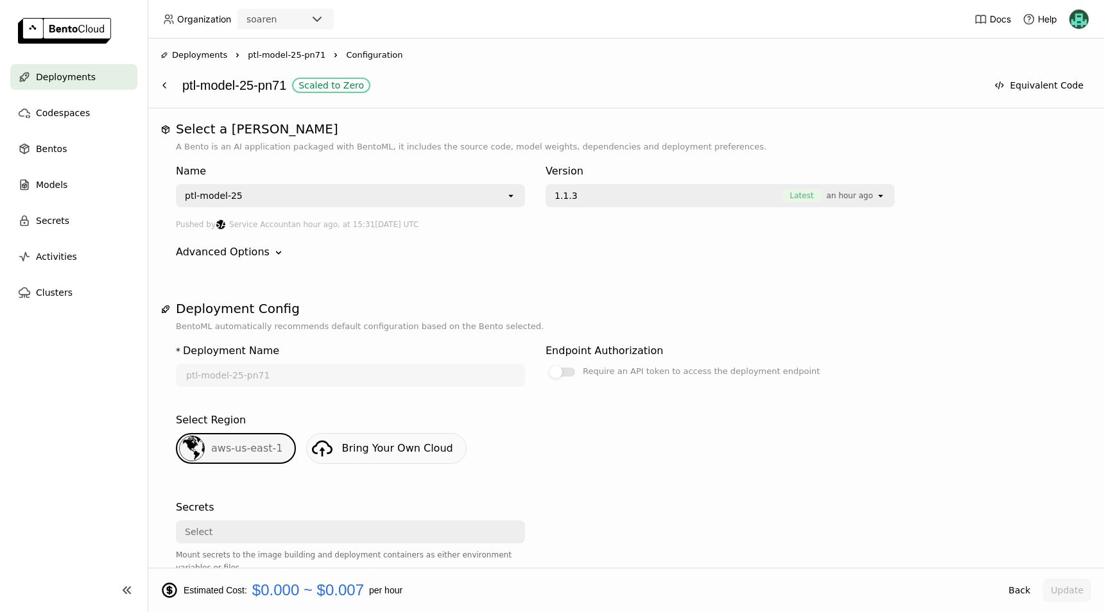
click at [275, 245] on div "Advanced Options Down" at bounding box center [626, 252] width 900 height 15
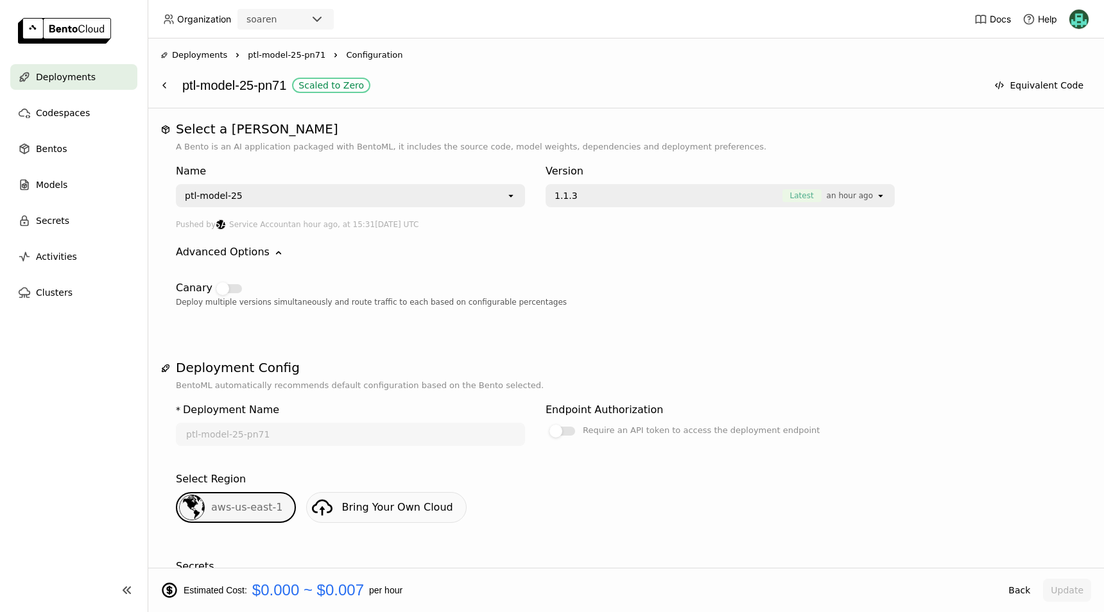
click at [208, 407] on div "Deployment Name" at bounding box center [231, 410] width 96 height 15
click at [247, 367] on h1 "Deployment Config" at bounding box center [626, 367] width 900 height 15
click at [56, 146] on span "Bentos" at bounding box center [51, 148] width 31 height 15
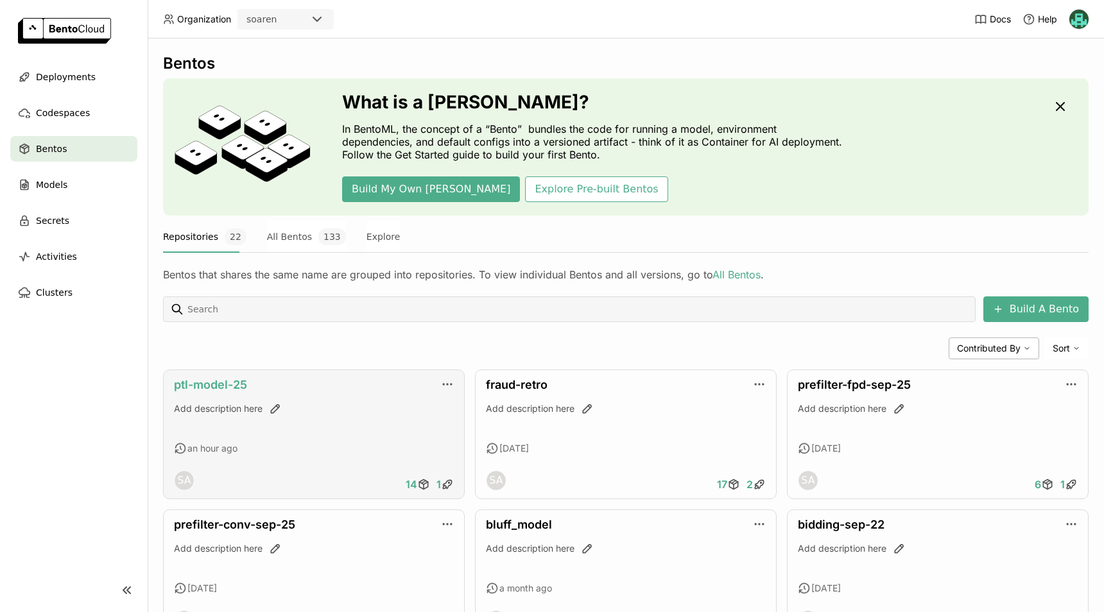
click at [220, 384] on link "ptl-model-25" at bounding box center [210, 384] width 73 height 13
